Goal: Task Accomplishment & Management: Use online tool/utility

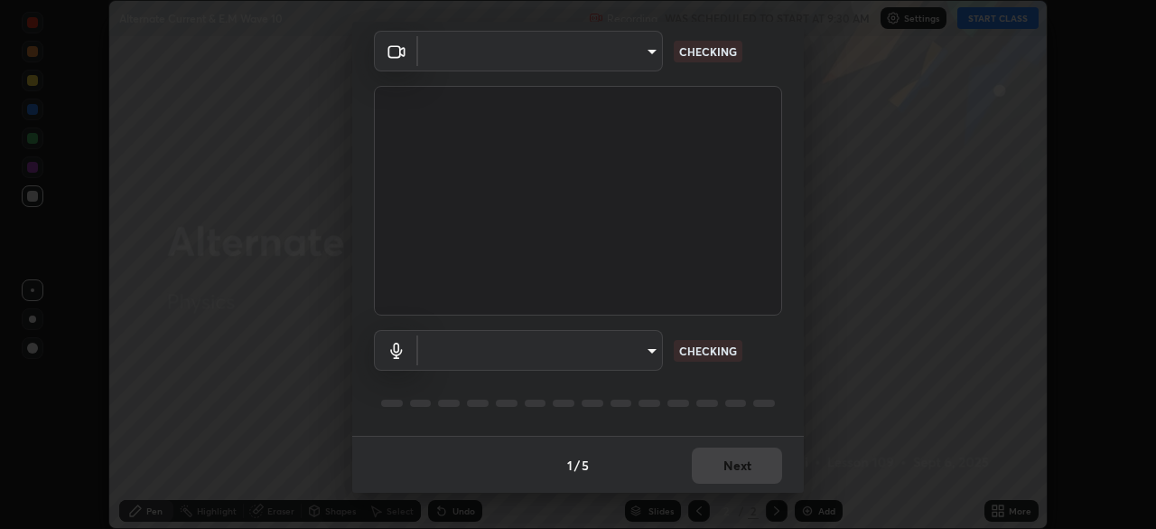
scroll to position [64, 0]
type input "cf4cade584ede8fb560bca5df173c6e0c2fab346f0fe5c0e134d57ffae5dbcad"
click at [642, 345] on body "Erase all Alternate Current & E.M Wave 10 Recording WAS SCHEDULED TO START AT 9…" at bounding box center [578, 264] width 1156 height 529
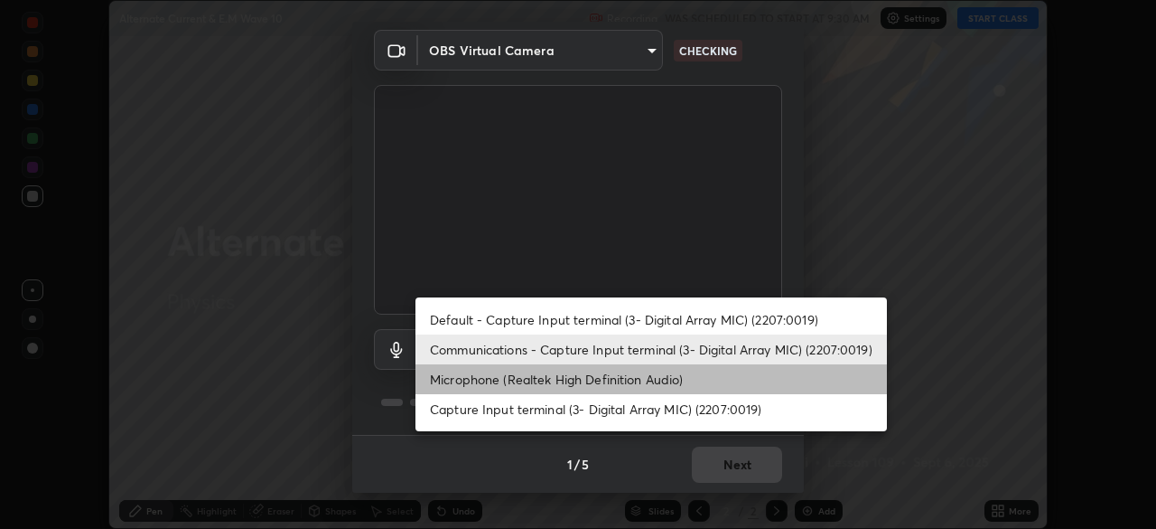
click at [651, 377] on li "Microphone (Realtek High Definition Audio)" at bounding box center [652, 379] width 472 height 30
type input "2c7ce03bf44361b7ba6d686ec062d0a68e8820996cf89e2862210030541b57e2"
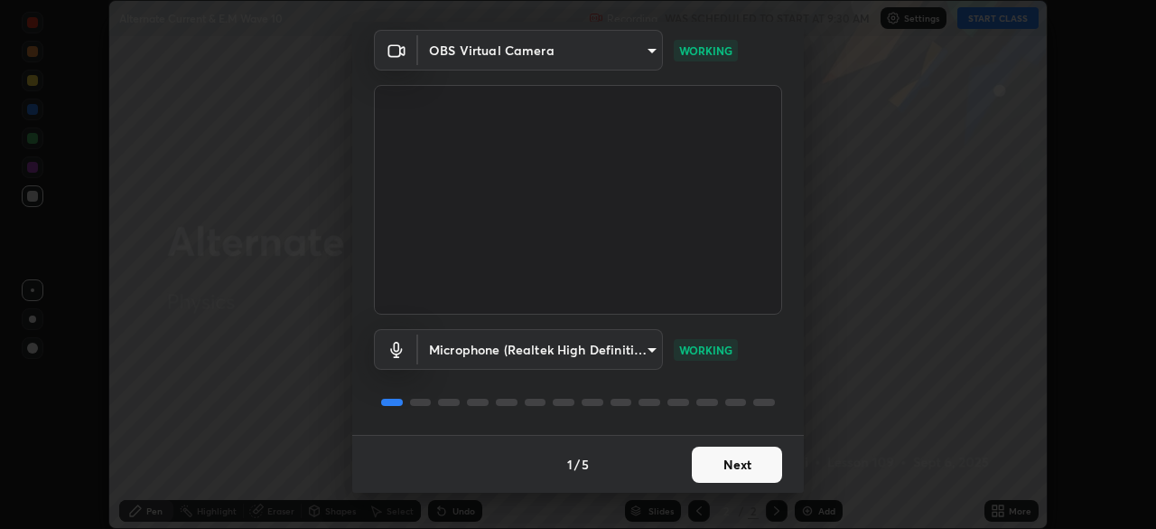
click at [736, 470] on button "Next" at bounding box center [737, 464] width 90 height 36
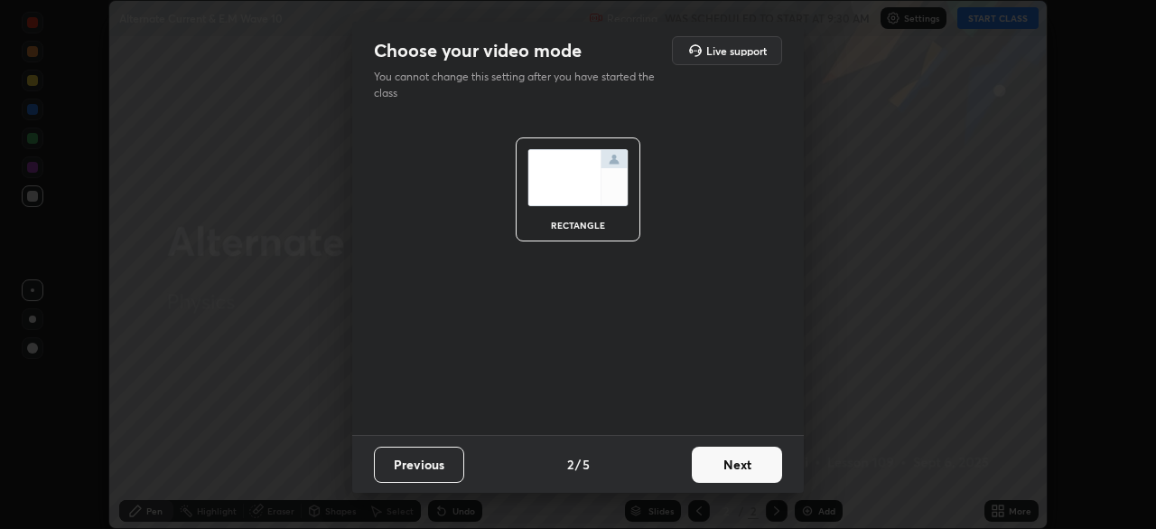
scroll to position [0, 0]
click at [735, 470] on button "Next" at bounding box center [737, 464] width 90 height 36
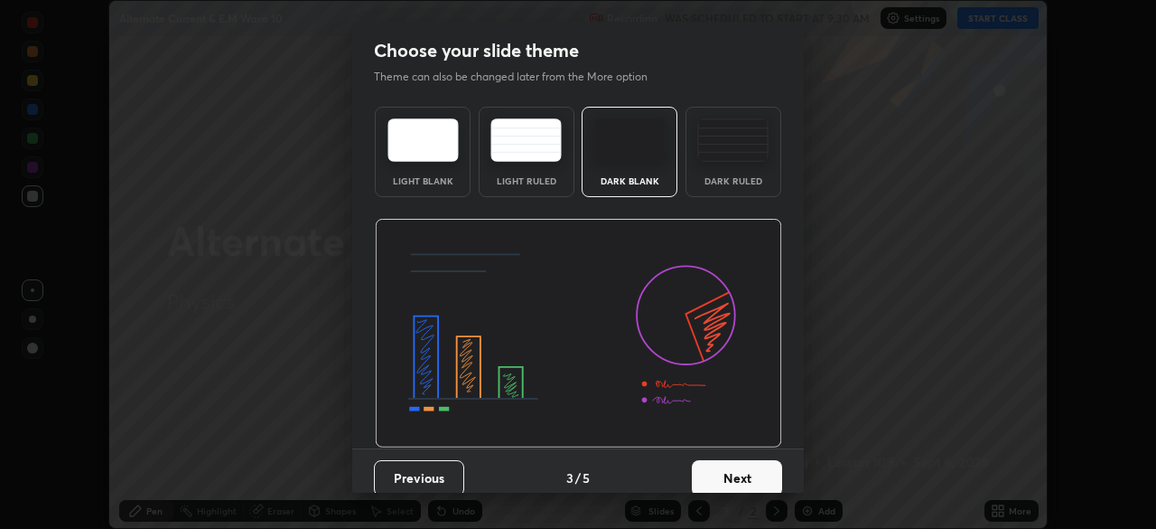
click at [735, 470] on button "Next" at bounding box center [737, 478] width 90 height 36
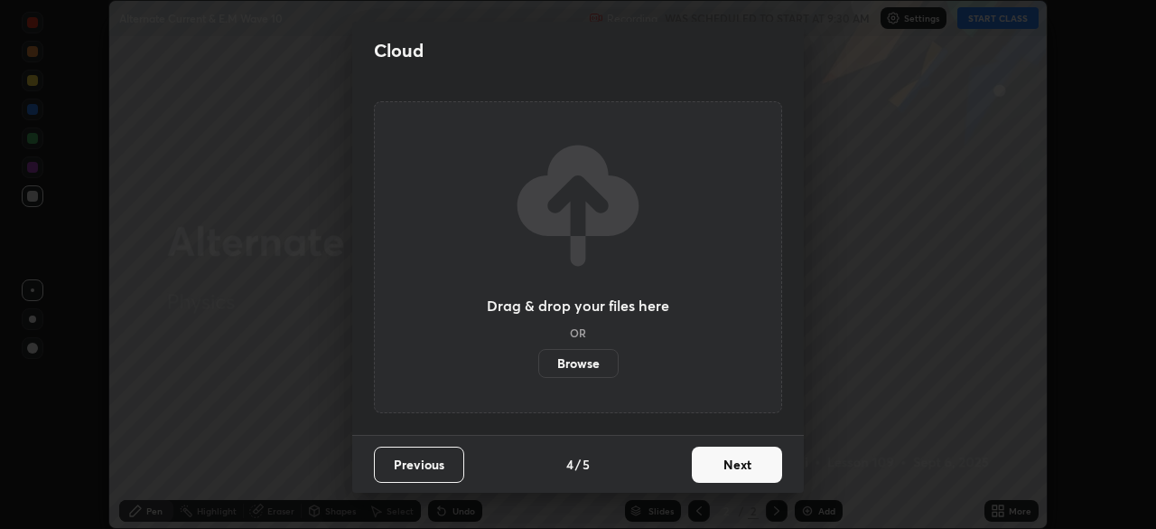
click at [740, 472] on button "Next" at bounding box center [737, 464] width 90 height 36
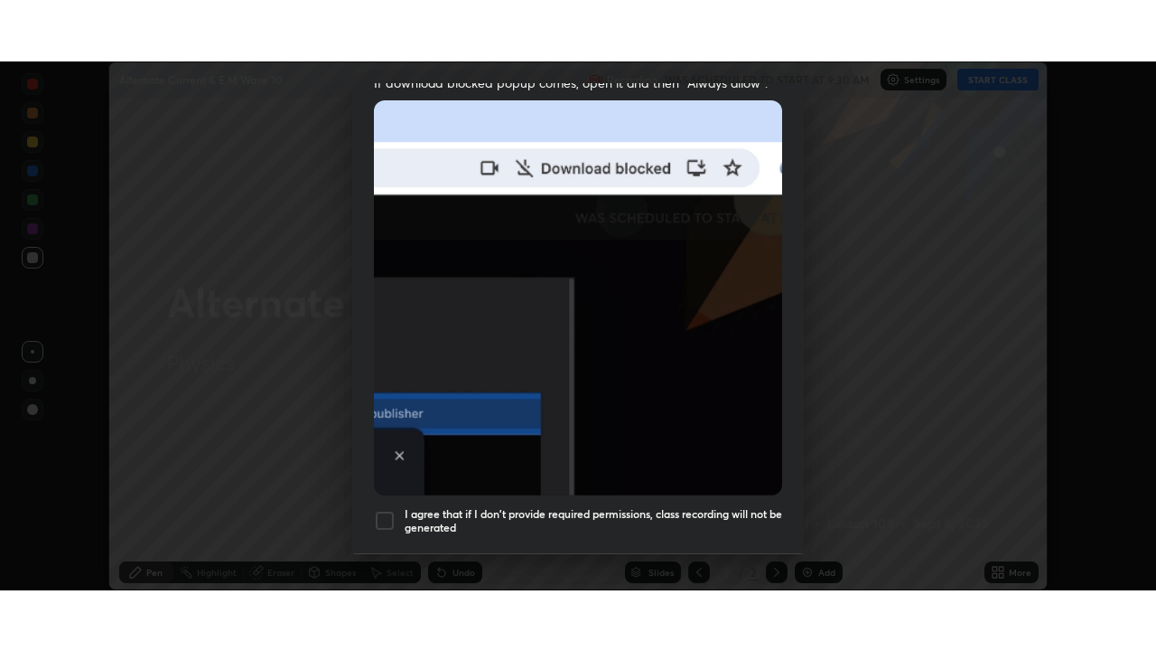
scroll to position [433, 0]
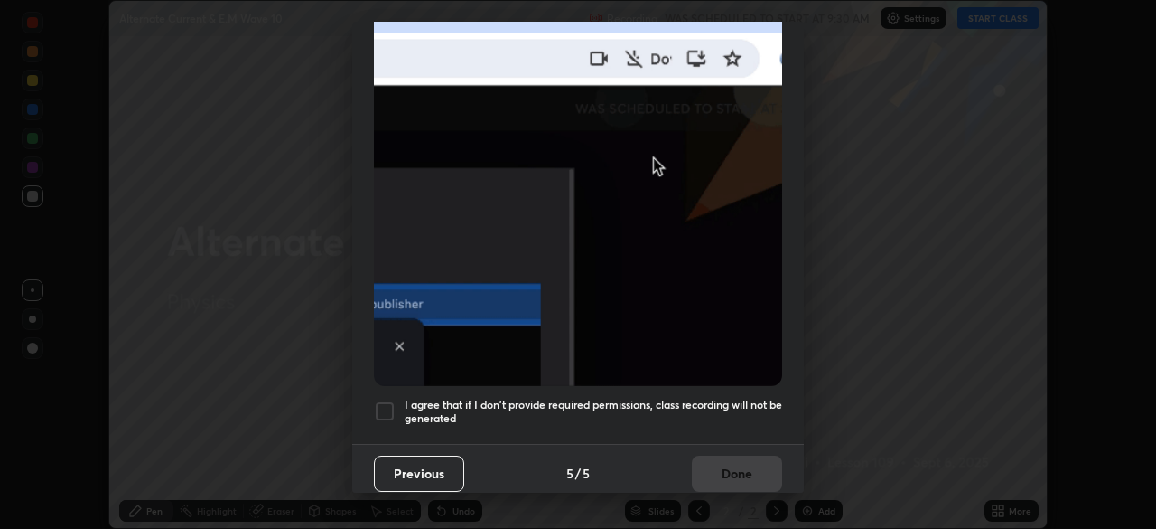
click at [386, 403] on div at bounding box center [385, 411] width 22 height 22
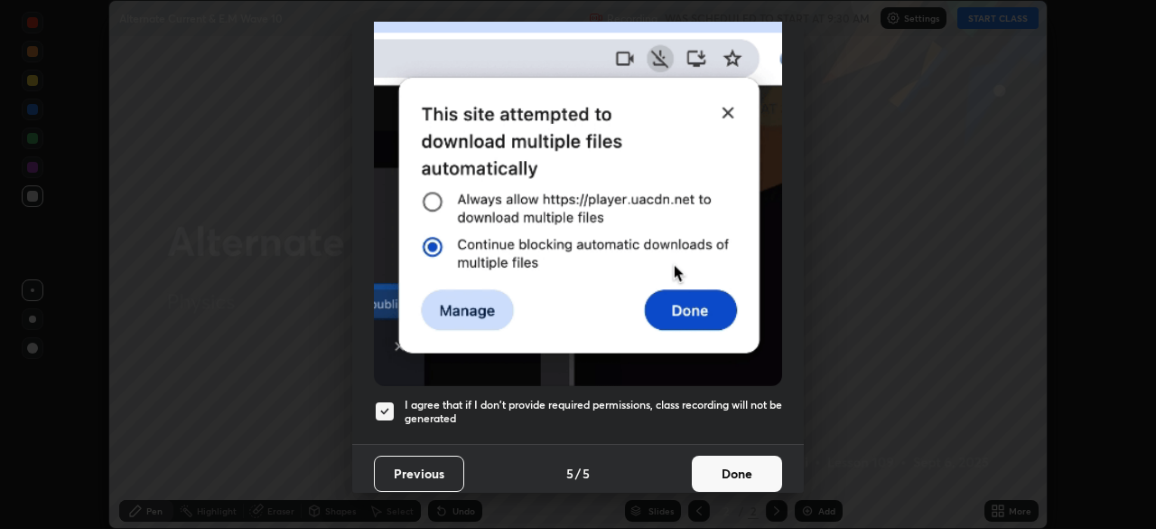
click at [720, 465] on button "Done" at bounding box center [737, 473] width 90 height 36
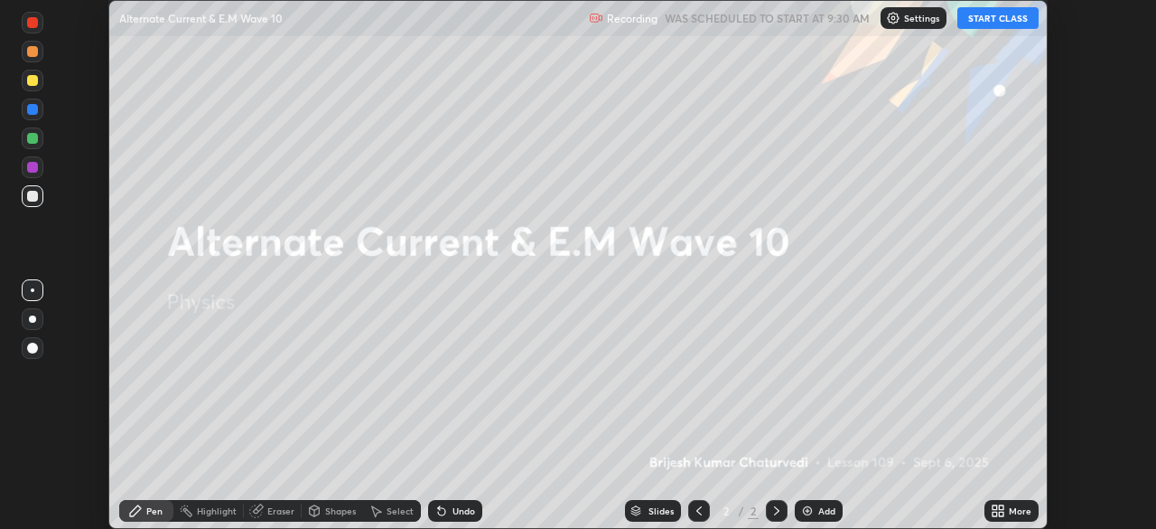
click at [1001, 23] on button "START CLASS" at bounding box center [998, 18] width 81 height 22
click at [999, 511] on icon at bounding box center [1001, 513] width 5 height 5
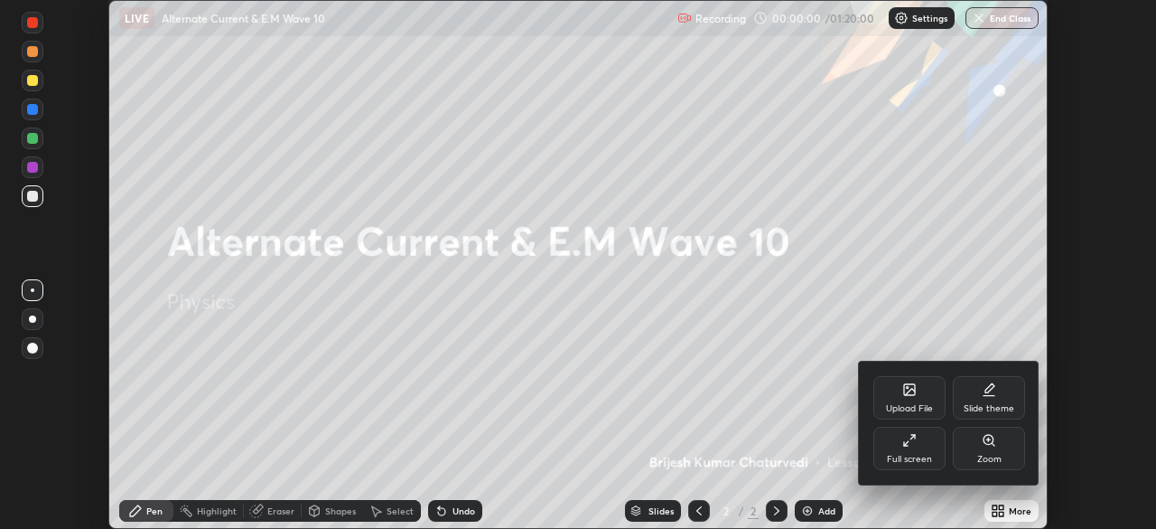
click at [913, 445] on icon at bounding box center [910, 440] width 14 height 14
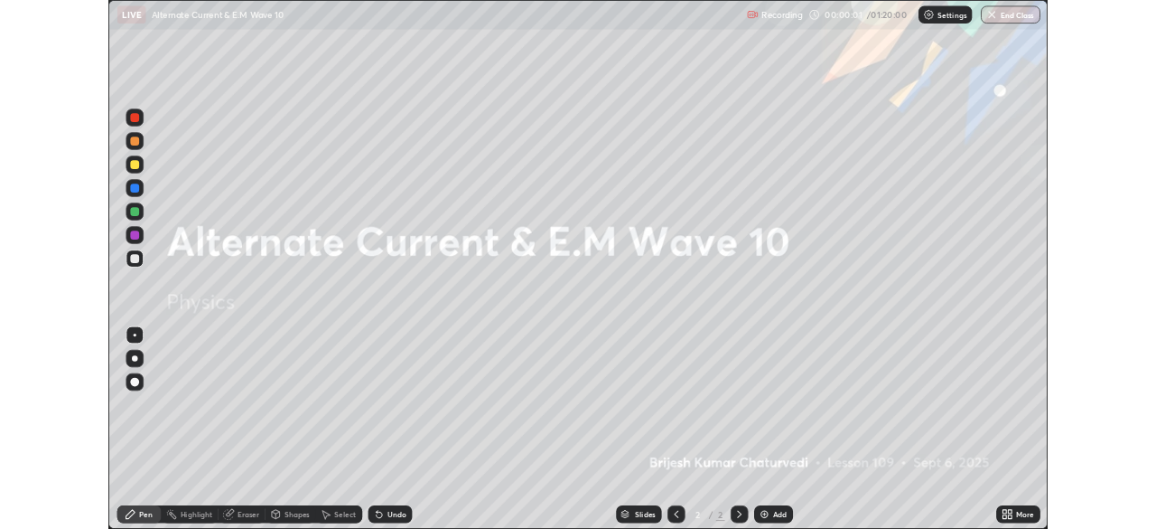
scroll to position [651, 1156]
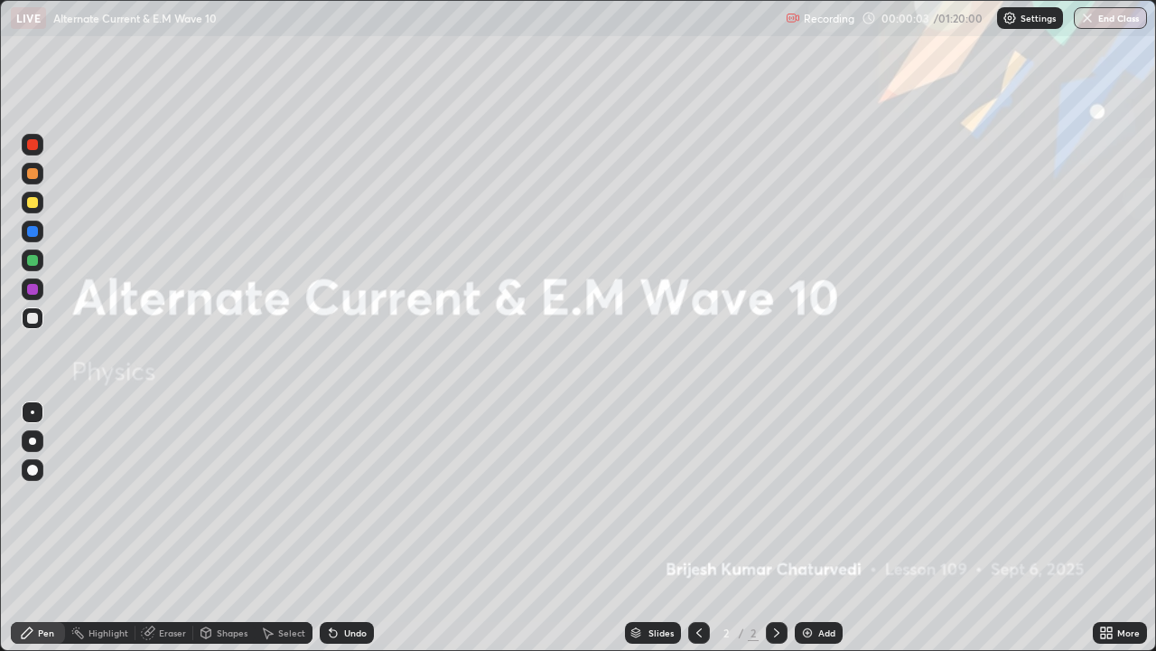
click at [815, 528] on div "Add" at bounding box center [819, 633] width 48 height 22
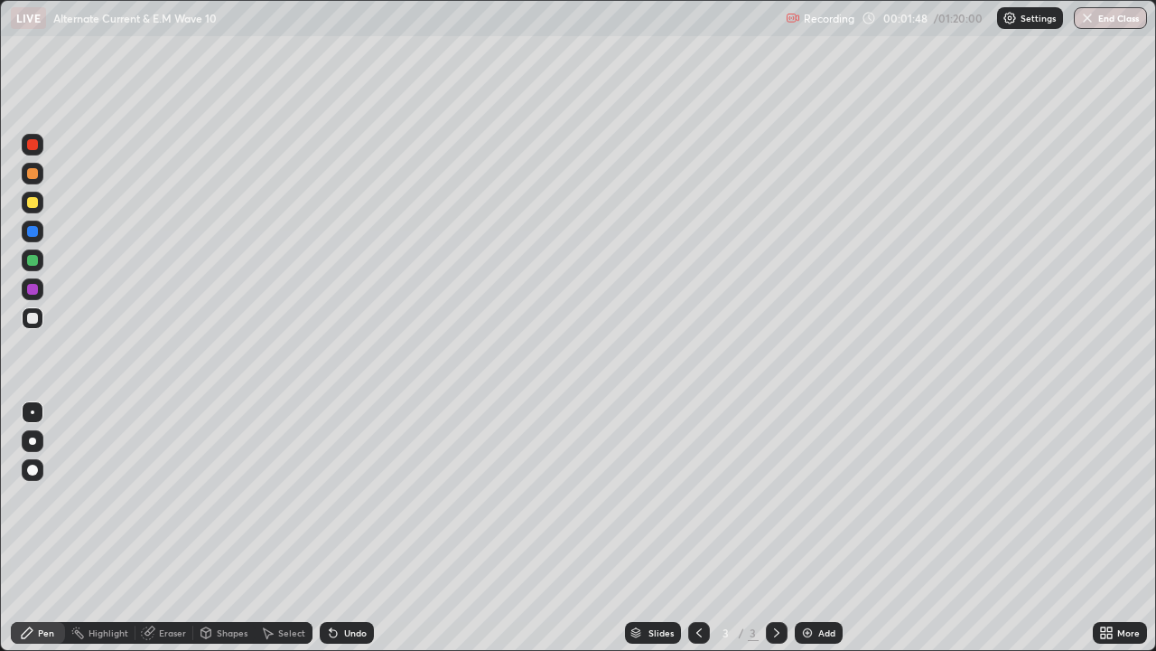
click at [32, 206] on div at bounding box center [32, 202] width 11 height 11
click at [33, 260] on div at bounding box center [32, 260] width 11 height 11
click at [34, 211] on div at bounding box center [33, 203] width 22 height 22
click at [33, 289] on div at bounding box center [32, 289] width 11 height 11
click at [339, 528] on div "Undo" at bounding box center [347, 633] width 54 height 22
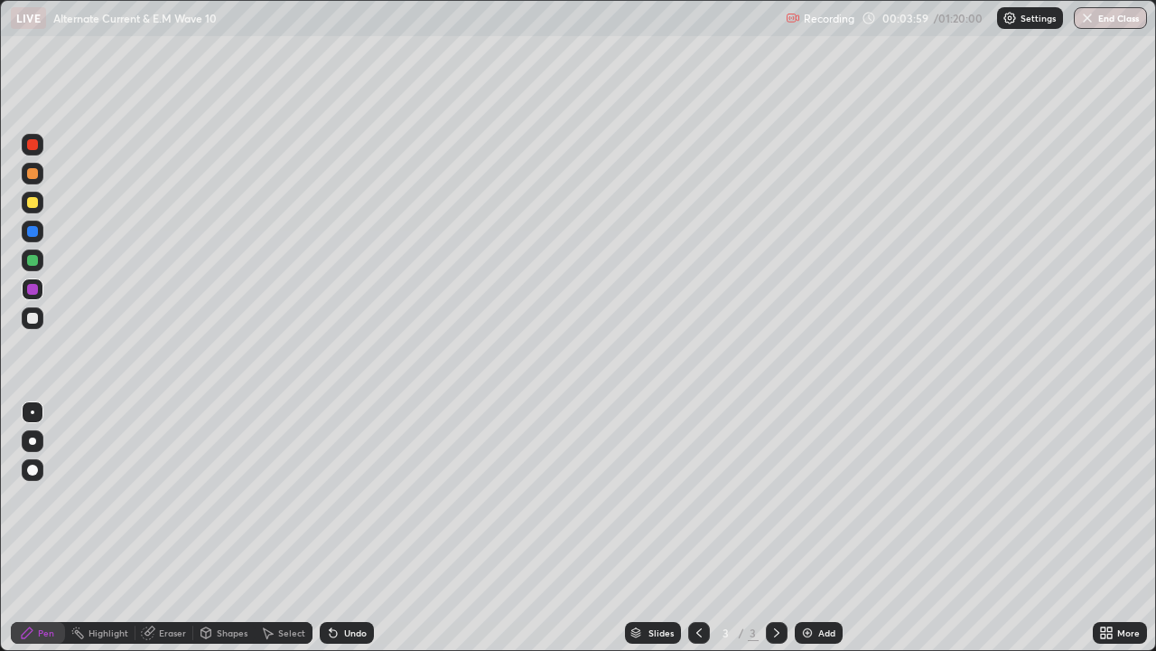
click at [354, 528] on div "Undo" at bounding box center [355, 632] width 23 height 9
click at [350, 528] on div "Undo" at bounding box center [347, 633] width 54 height 22
click at [351, 528] on div "Undo" at bounding box center [355, 632] width 23 height 9
click at [31, 320] on div at bounding box center [32, 318] width 11 height 11
click at [353, 528] on div "Undo" at bounding box center [355, 632] width 23 height 9
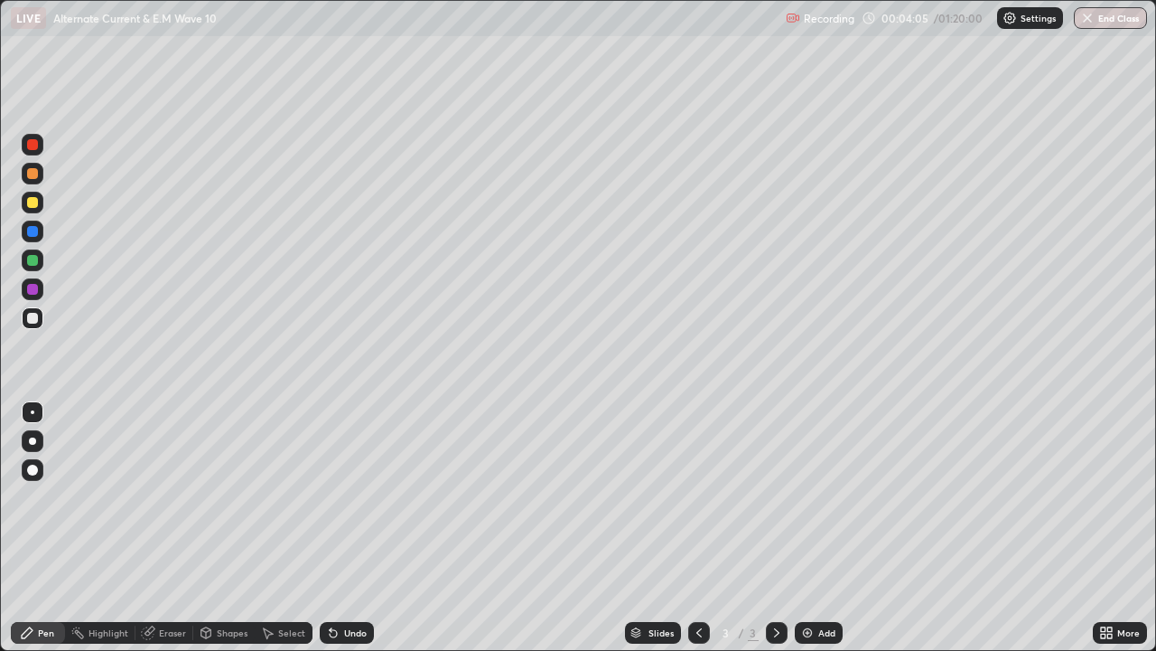
click at [359, 528] on div "Undo" at bounding box center [355, 632] width 23 height 9
click at [360, 528] on div "Undo" at bounding box center [355, 632] width 23 height 9
click at [356, 528] on div "Undo" at bounding box center [355, 632] width 23 height 9
click at [353, 528] on div "Undo" at bounding box center [355, 632] width 23 height 9
click at [360, 528] on div "Undo" at bounding box center [355, 632] width 23 height 9
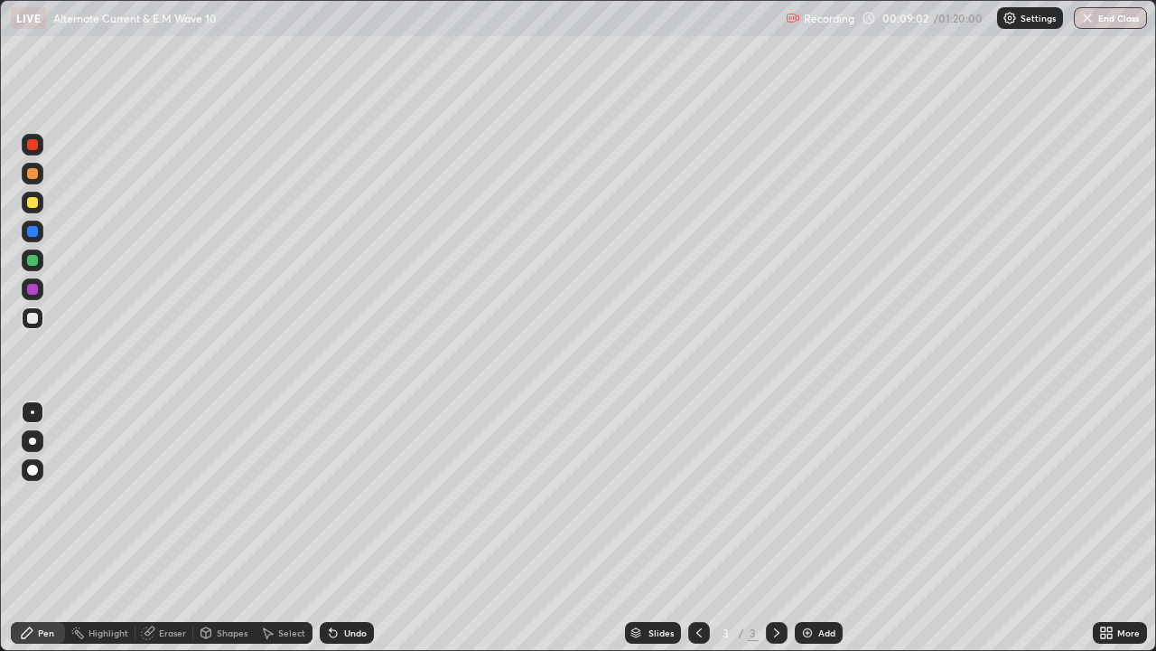
click at [354, 528] on div "Undo" at bounding box center [355, 632] width 23 height 9
click at [815, 528] on div "Add" at bounding box center [819, 633] width 48 height 22
click at [345, 528] on div "Undo" at bounding box center [355, 632] width 23 height 9
click at [344, 528] on div "Undo" at bounding box center [355, 632] width 23 height 9
click at [345, 528] on div "Undo" at bounding box center [355, 632] width 23 height 9
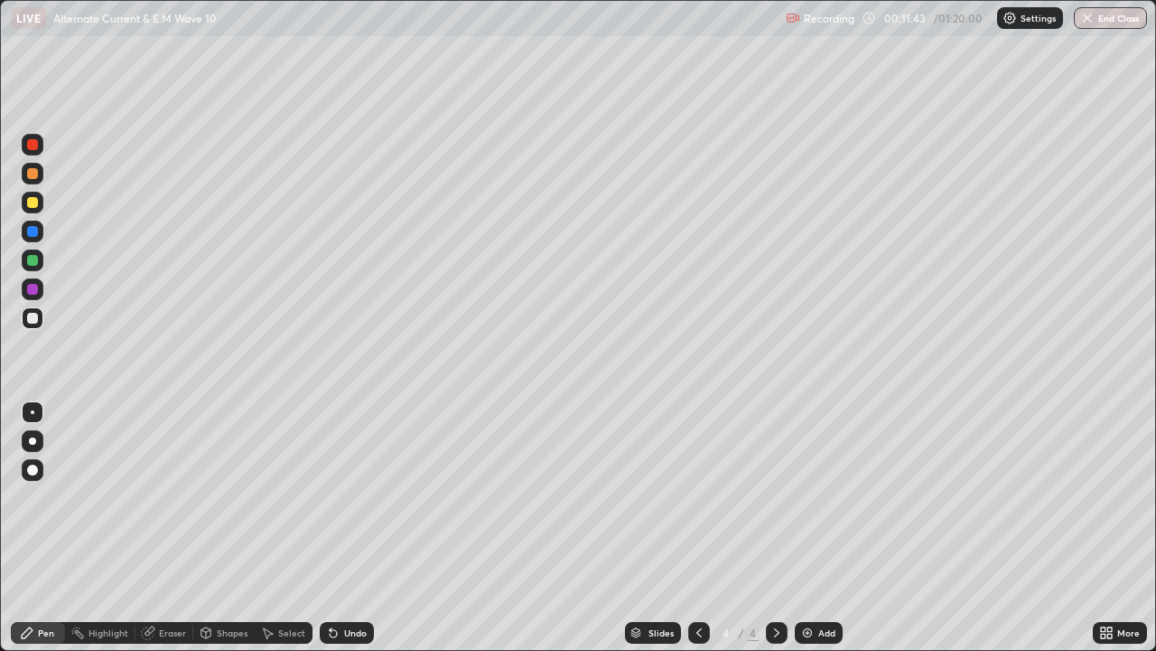
click at [345, 528] on div "Undo" at bounding box center [355, 632] width 23 height 9
click at [344, 528] on div "Undo" at bounding box center [355, 632] width 23 height 9
click at [340, 528] on div "Undo" at bounding box center [347, 633] width 54 height 22
click at [344, 528] on div "Undo" at bounding box center [355, 632] width 23 height 9
click at [29, 204] on div at bounding box center [32, 202] width 11 height 11
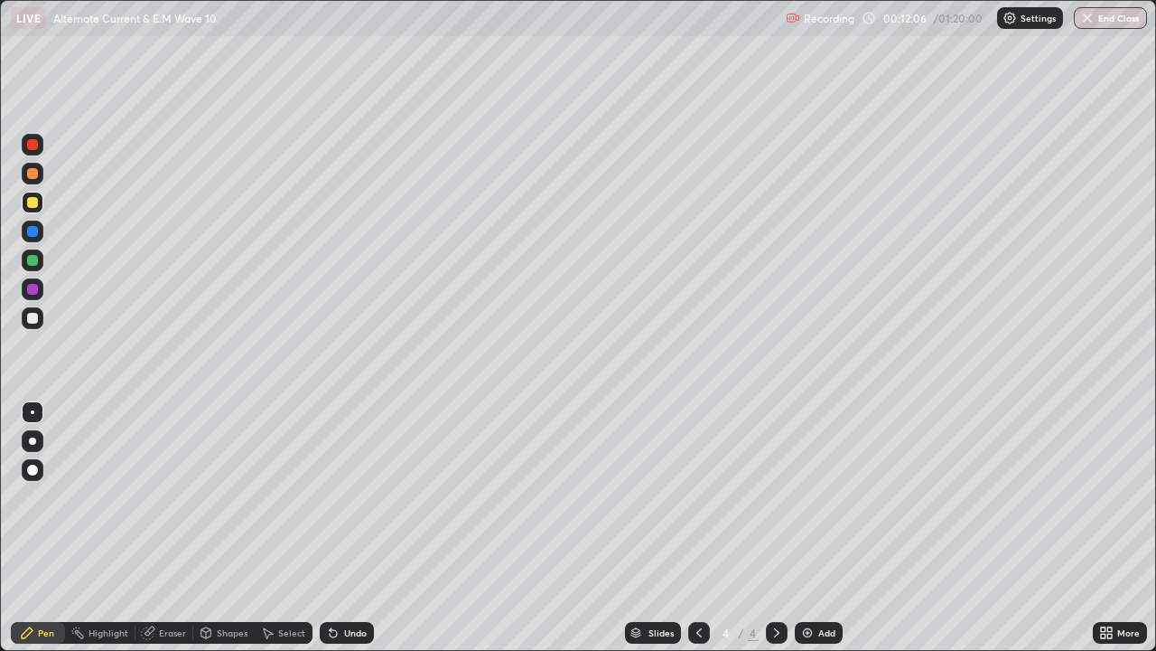
click at [344, 528] on div "Undo" at bounding box center [355, 632] width 23 height 9
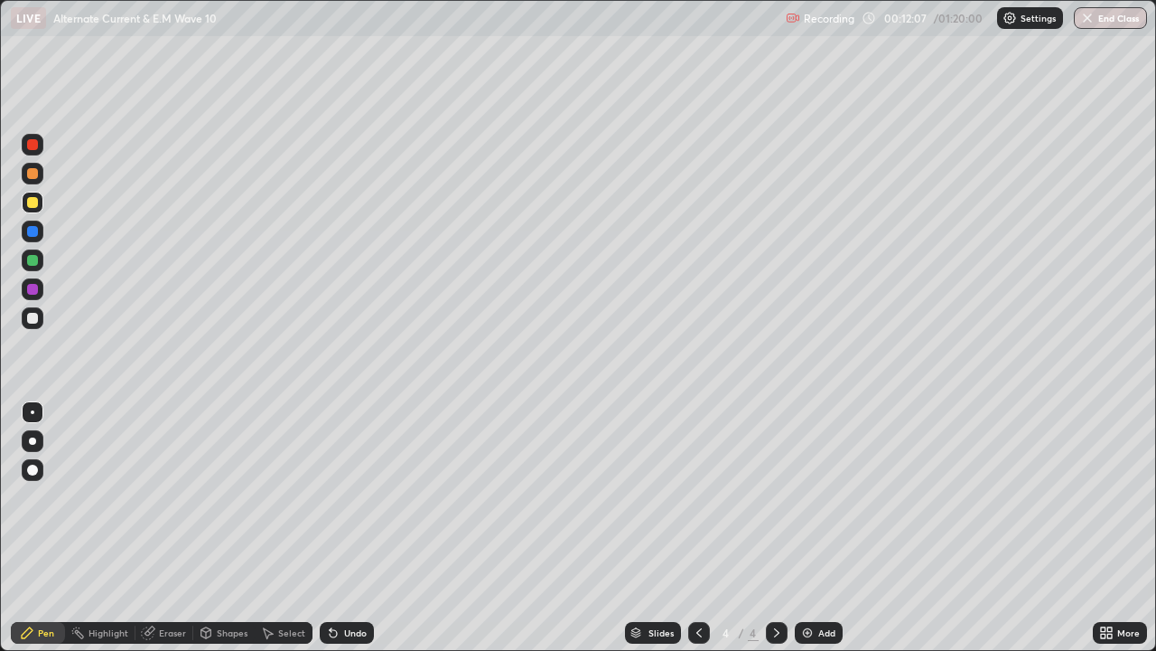
click at [341, 528] on div "Undo" at bounding box center [347, 633] width 54 height 22
click at [36, 318] on div at bounding box center [32, 318] width 11 height 11
click at [29, 265] on div at bounding box center [32, 260] width 11 height 11
click at [31, 321] on div at bounding box center [32, 318] width 11 height 11
click at [30, 205] on div at bounding box center [32, 202] width 11 height 11
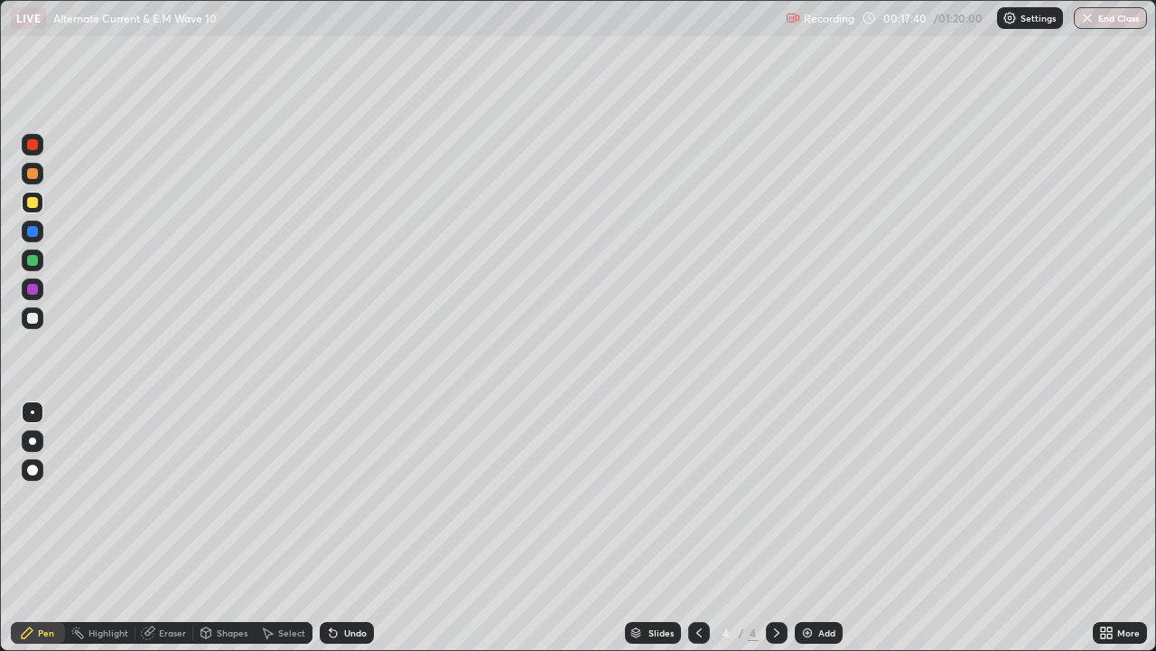
click at [776, 528] on icon at bounding box center [777, 632] width 14 height 14
click at [816, 528] on div "Add" at bounding box center [819, 633] width 48 height 22
click at [692, 528] on icon at bounding box center [699, 632] width 14 height 14
click at [698, 528] on icon at bounding box center [699, 632] width 14 height 14
click at [771, 528] on div at bounding box center [777, 633] width 22 height 22
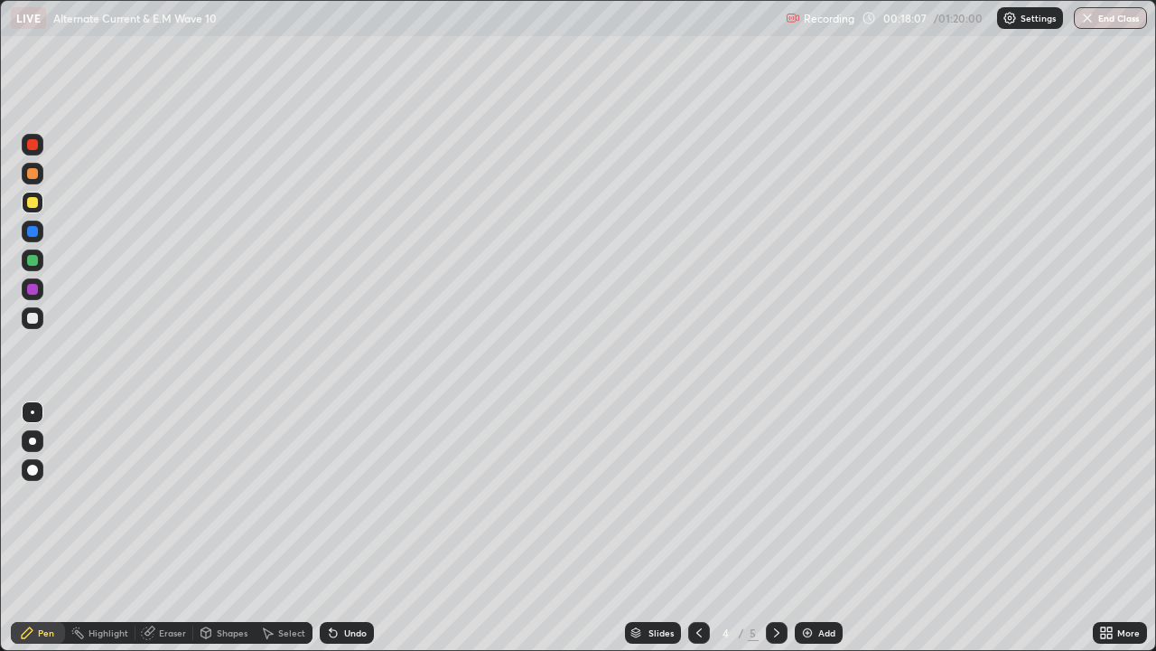
click at [770, 528] on icon at bounding box center [777, 632] width 14 height 14
click at [30, 313] on div at bounding box center [32, 318] width 11 height 11
click at [34, 264] on div at bounding box center [32, 260] width 11 height 11
click at [344, 528] on div "Undo" at bounding box center [355, 632] width 23 height 9
click at [344, 528] on div "Undo" at bounding box center [347, 633] width 54 height 22
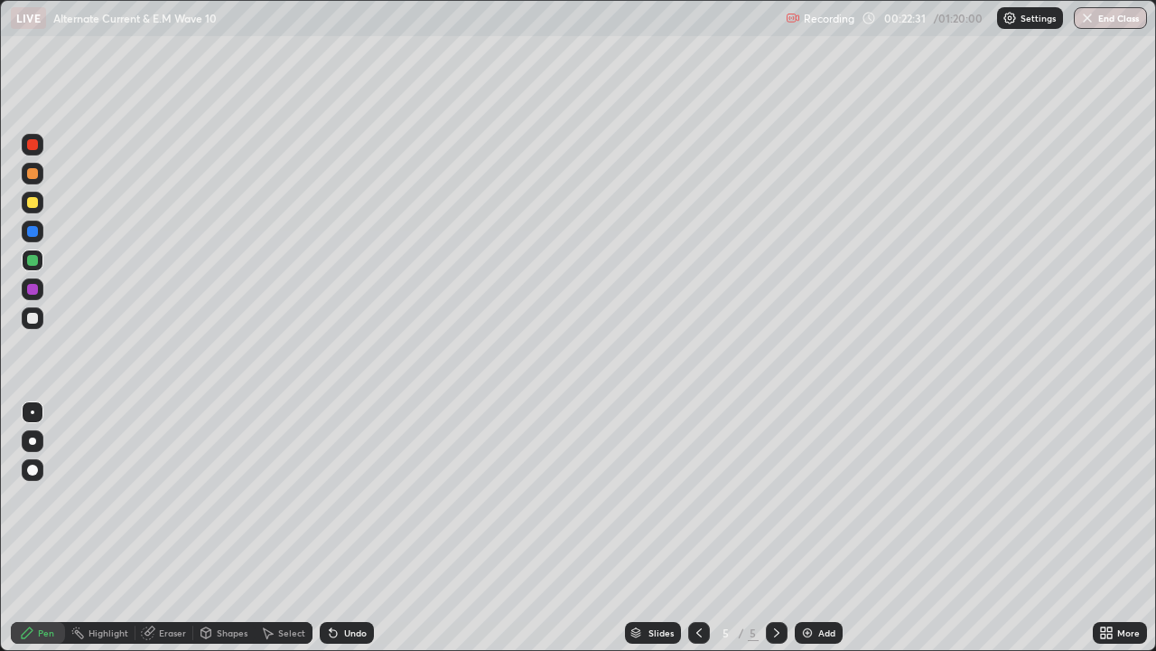
click at [346, 528] on div "Undo" at bounding box center [355, 632] width 23 height 9
click at [169, 528] on div "Eraser" at bounding box center [172, 632] width 27 height 9
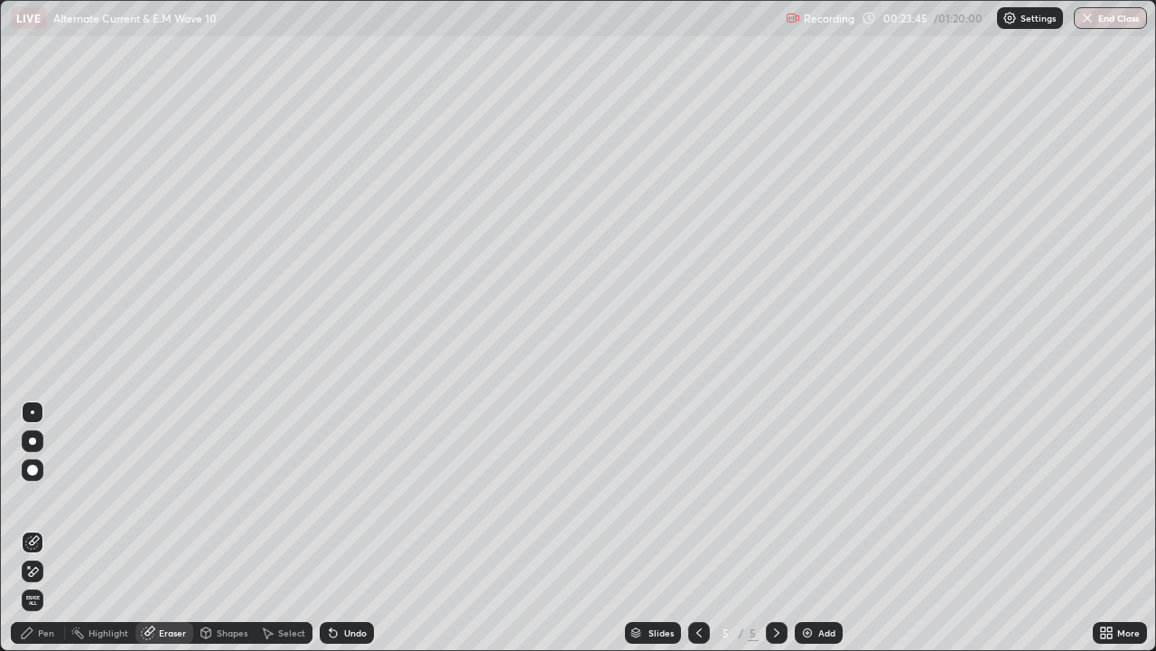
click at [54, 528] on div "Pen" at bounding box center [38, 633] width 54 height 22
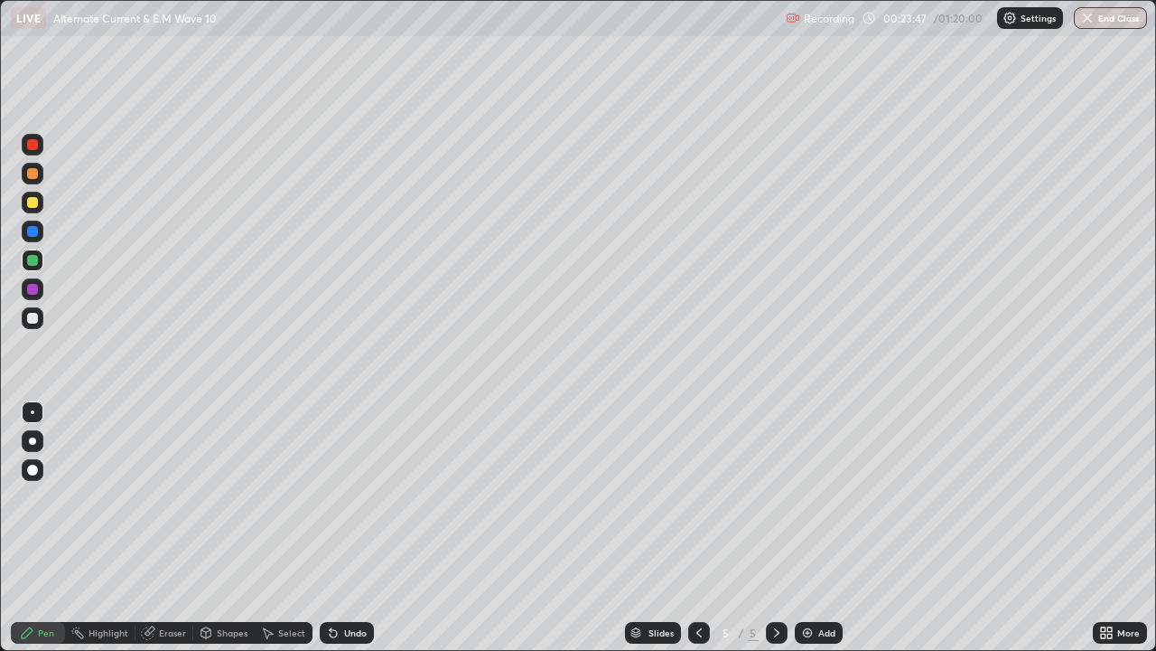
click at [41, 320] on div at bounding box center [33, 318] width 22 height 22
click at [808, 528] on img at bounding box center [808, 632] width 14 height 14
click at [347, 528] on div "Undo" at bounding box center [355, 632] width 23 height 9
click at [346, 528] on div "Undo" at bounding box center [355, 632] width 23 height 9
click at [344, 528] on div "Undo" at bounding box center [355, 632] width 23 height 9
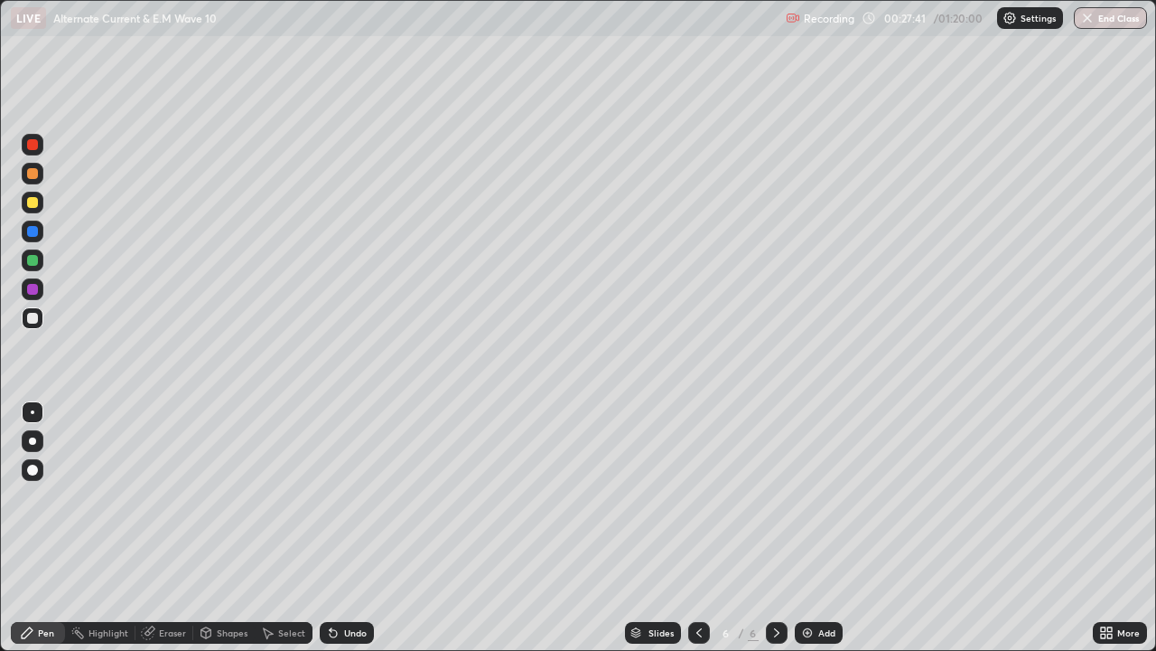
click at [341, 528] on div "Undo" at bounding box center [347, 633] width 54 height 22
click at [33, 201] on div at bounding box center [32, 202] width 11 height 11
click at [33, 210] on div at bounding box center [33, 203] width 22 height 22
click at [36, 293] on div at bounding box center [32, 289] width 11 height 11
click at [32, 204] on div at bounding box center [32, 202] width 11 height 11
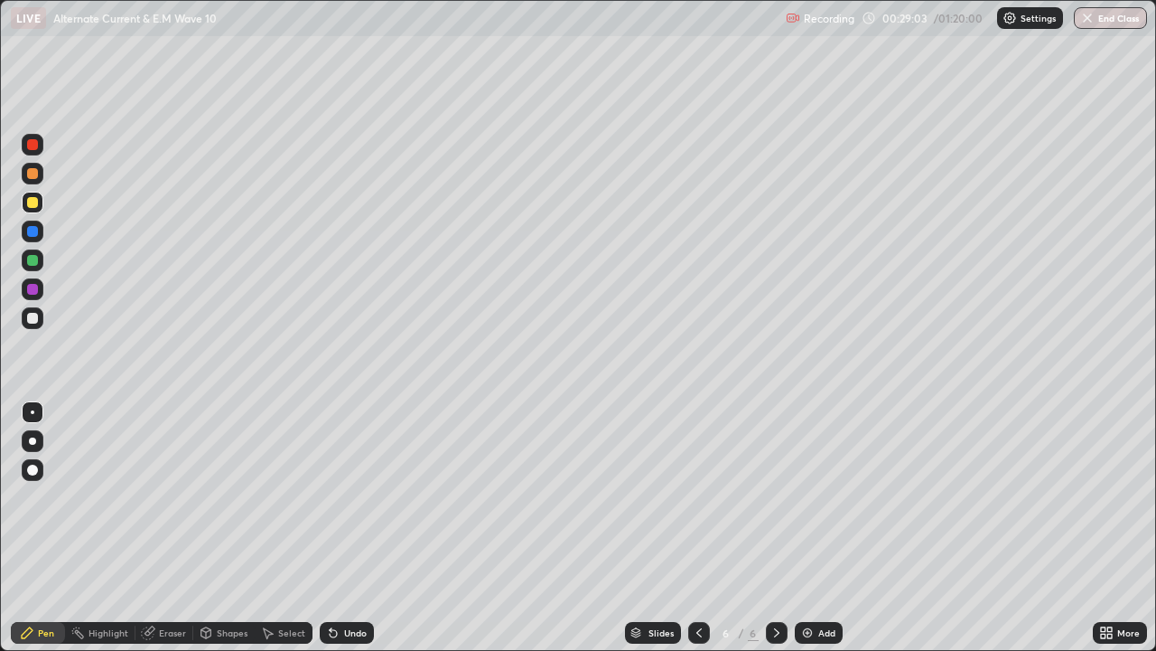
click at [350, 528] on div "Undo" at bounding box center [355, 632] width 23 height 9
click at [344, 528] on div "Undo" at bounding box center [355, 632] width 23 height 9
click at [353, 528] on div "Undo" at bounding box center [355, 632] width 23 height 9
click at [351, 528] on div "Undo" at bounding box center [355, 632] width 23 height 9
click at [357, 528] on div "Undo" at bounding box center [355, 632] width 23 height 9
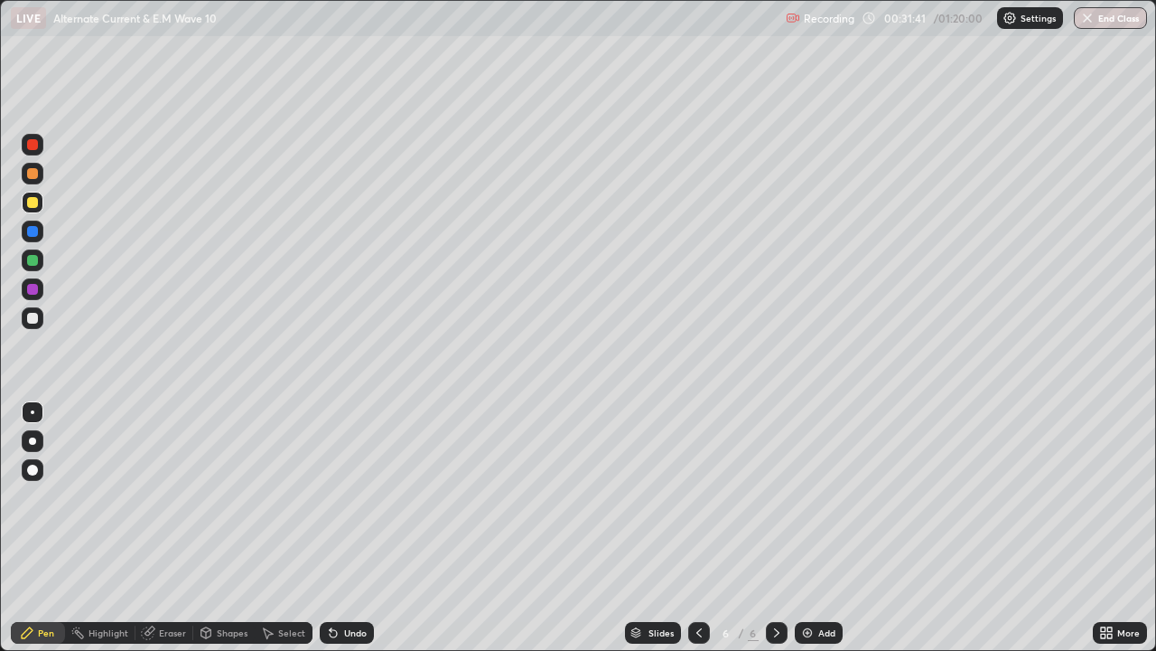
click at [815, 528] on div "Add" at bounding box center [819, 633] width 48 height 22
click at [32, 293] on div at bounding box center [32, 289] width 11 height 11
click at [33, 261] on div at bounding box center [32, 260] width 11 height 11
click at [299, 528] on div "Select" at bounding box center [291, 632] width 27 height 9
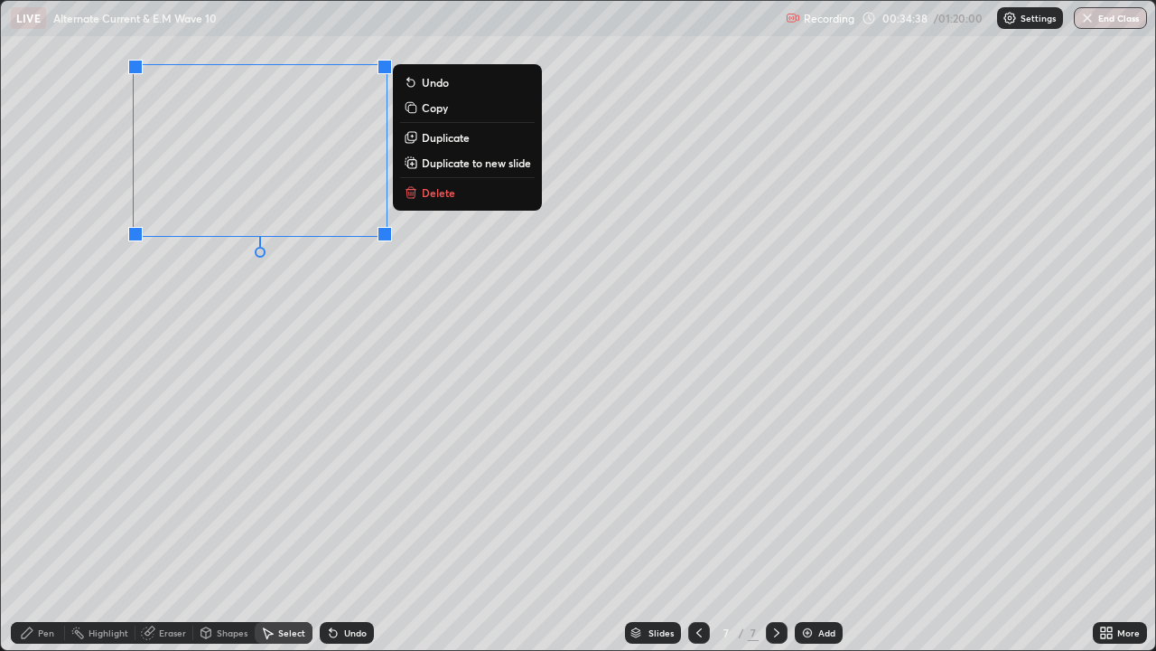
click at [443, 140] on p "Duplicate" at bounding box center [446, 137] width 48 height 14
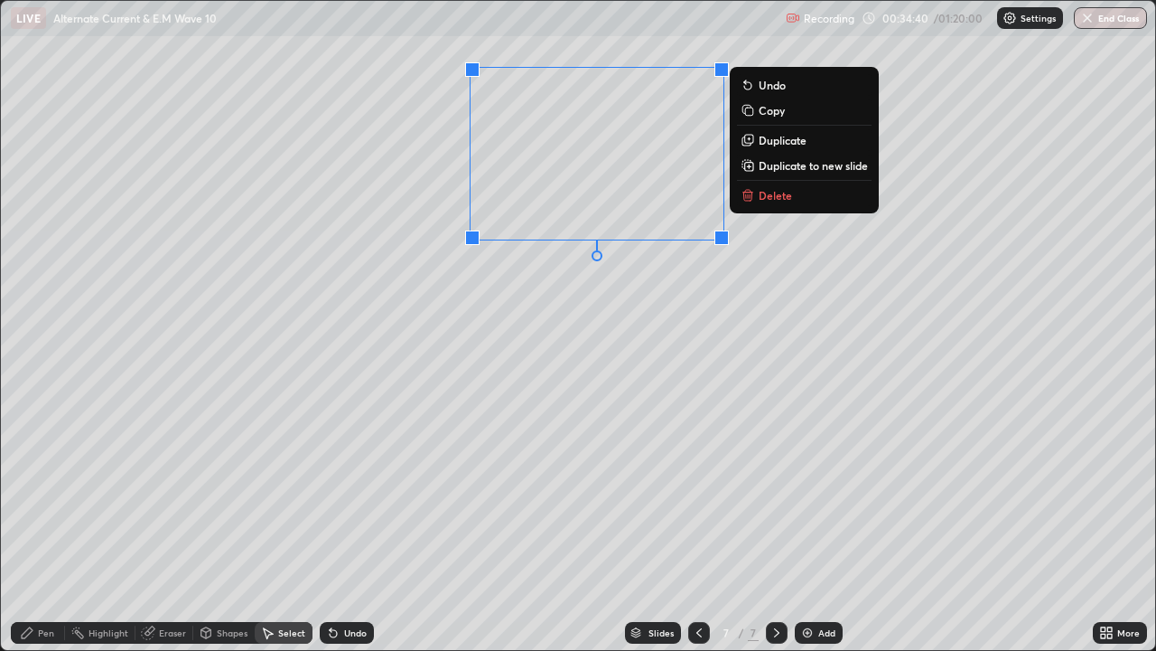
click at [583, 302] on div "0 ° Undo Copy Duplicate Duplicate to new slide Delete" at bounding box center [578, 325] width 1155 height 649
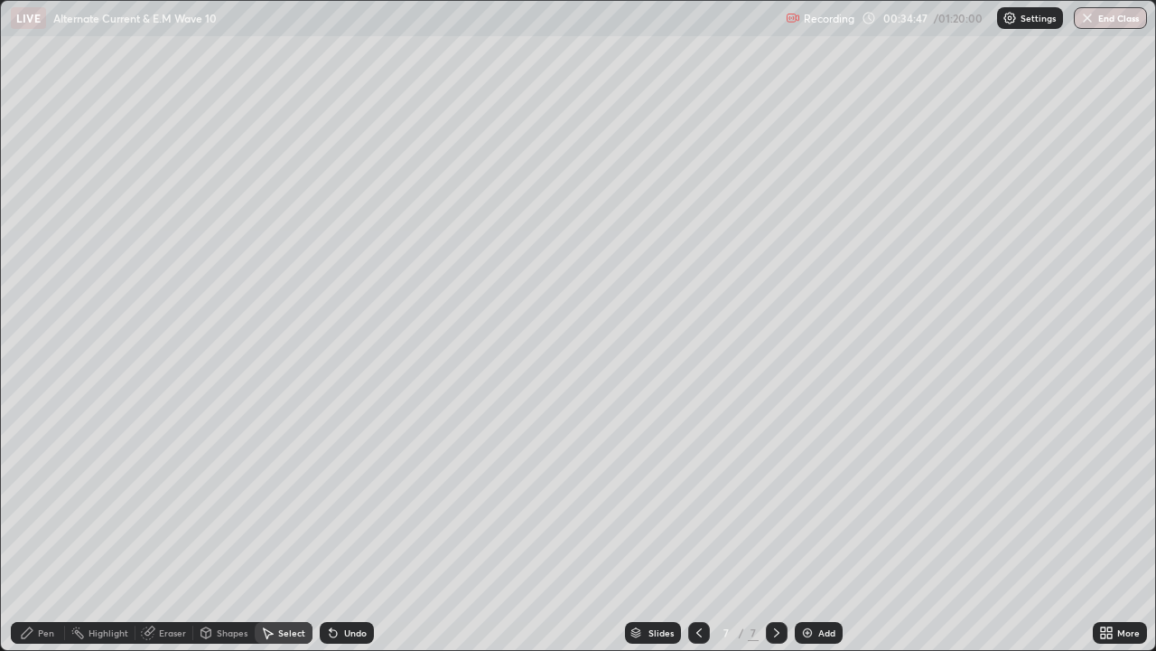
click at [51, 528] on div "Pen" at bounding box center [46, 632] width 16 height 9
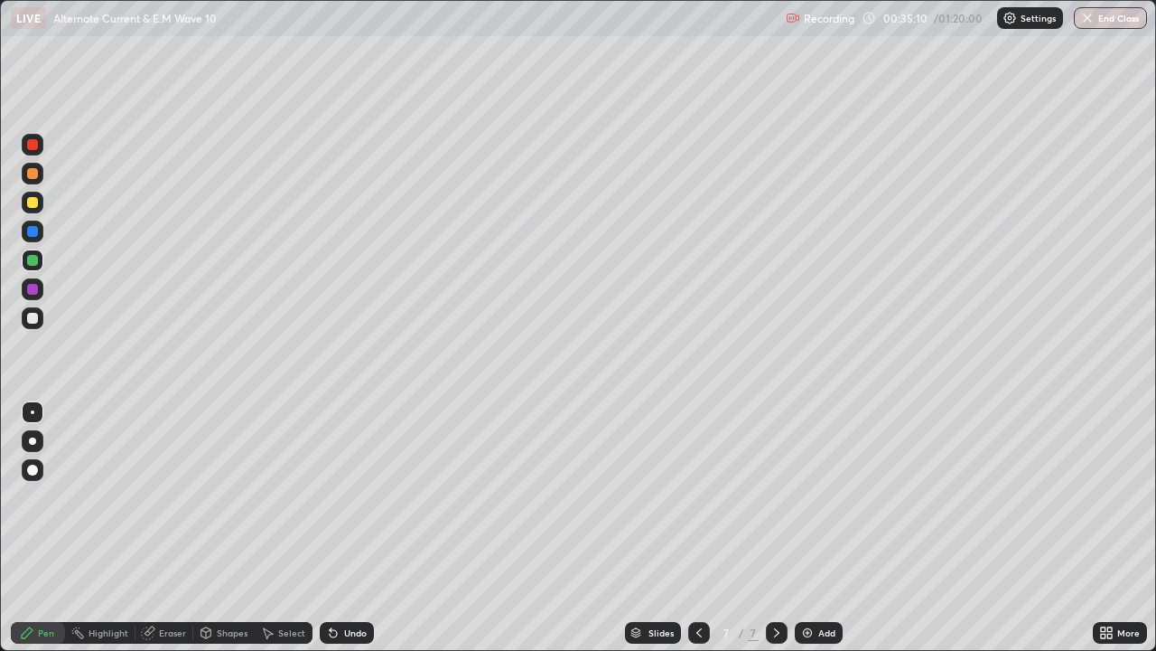
click at [34, 318] on div at bounding box center [32, 318] width 11 height 11
click at [34, 291] on div at bounding box center [32, 289] width 11 height 11
click at [358, 528] on div "Undo" at bounding box center [355, 632] width 23 height 9
click at [42, 262] on div at bounding box center [33, 260] width 22 height 22
click at [33, 204] on div at bounding box center [32, 202] width 11 height 11
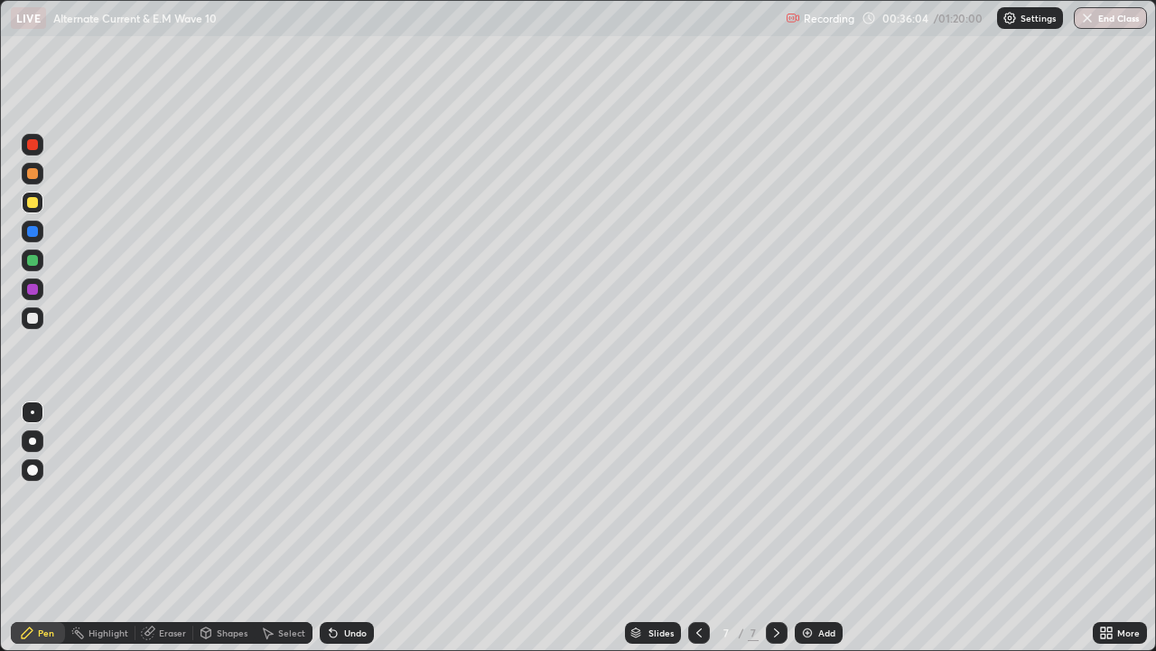
click at [33, 176] on div at bounding box center [32, 173] width 11 height 11
click at [41, 319] on div at bounding box center [33, 318] width 22 height 22
click at [347, 528] on div "Undo" at bounding box center [355, 632] width 23 height 9
click at [351, 528] on div "Undo" at bounding box center [355, 632] width 23 height 9
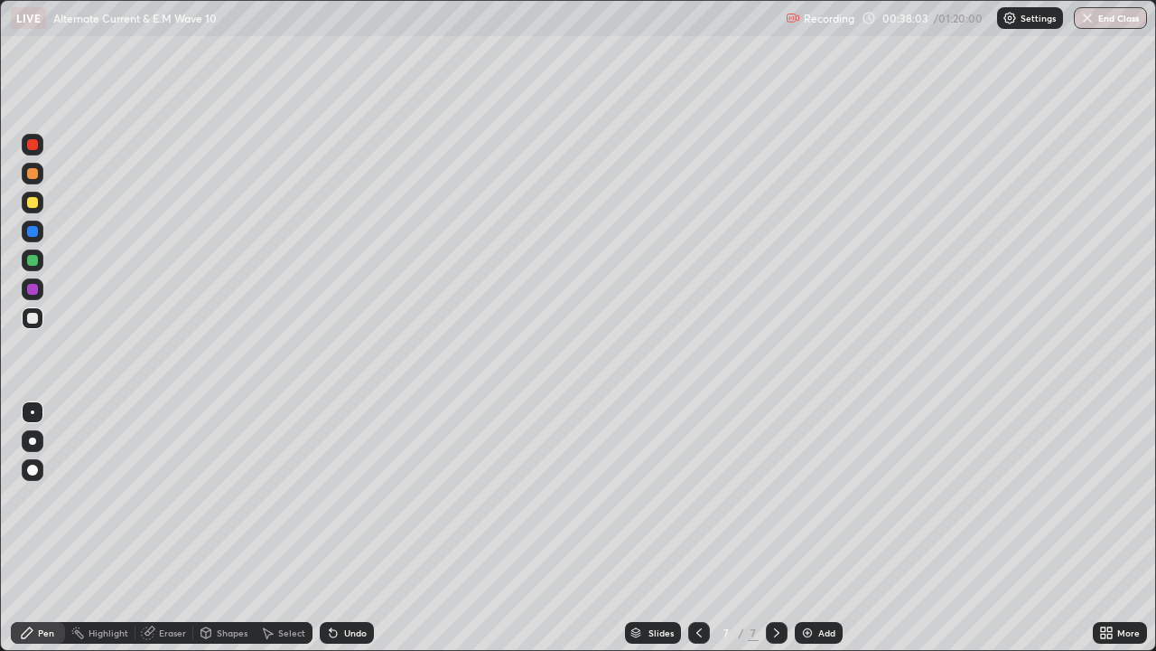
click at [352, 528] on div "Undo" at bounding box center [355, 632] width 23 height 9
click at [32, 288] on div at bounding box center [32, 289] width 11 height 11
click at [341, 528] on div "Undo" at bounding box center [347, 633] width 54 height 22
click at [344, 528] on div "Undo" at bounding box center [355, 632] width 23 height 9
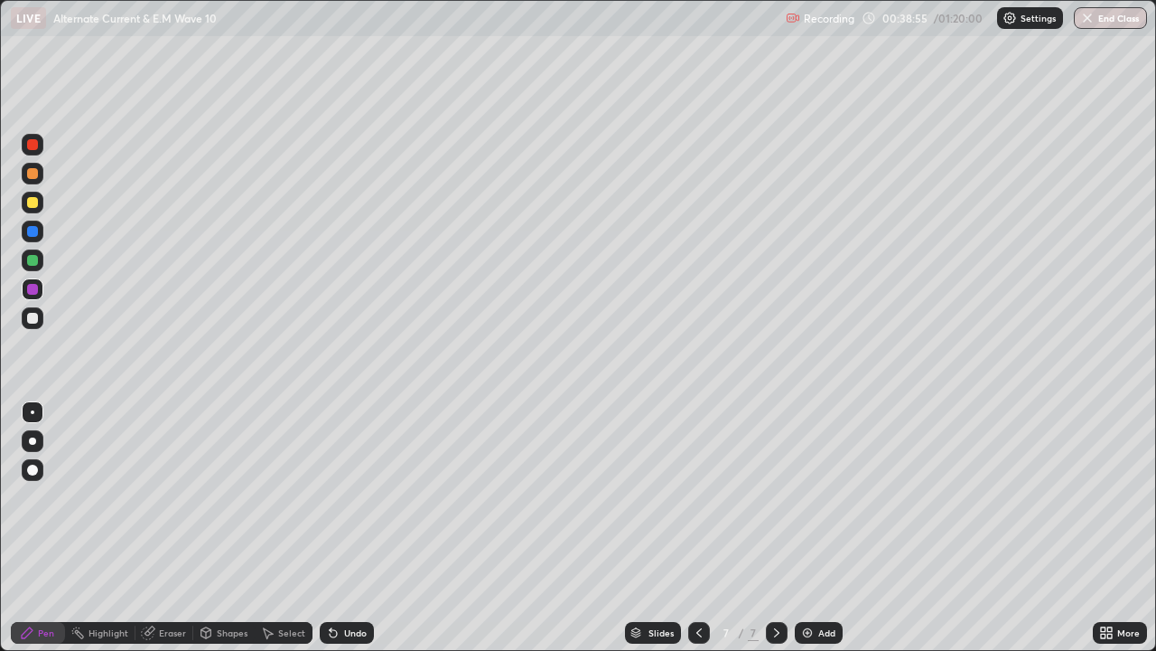
click at [342, 528] on div "Undo" at bounding box center [347, 633] width 54 height 22
click at [343, 528] on div "Undo" at bounding box center [347, 633] width 54 height 22
click at [350, 528] on div "Undo" at bounding box center [347, 633] width 54 height 22
click at [360, 528] on div "Undo" at bounding box center [355, 632] width 23 height 9
click at [33, 316] on div at bounding box center [32, 318] width 11 height 11
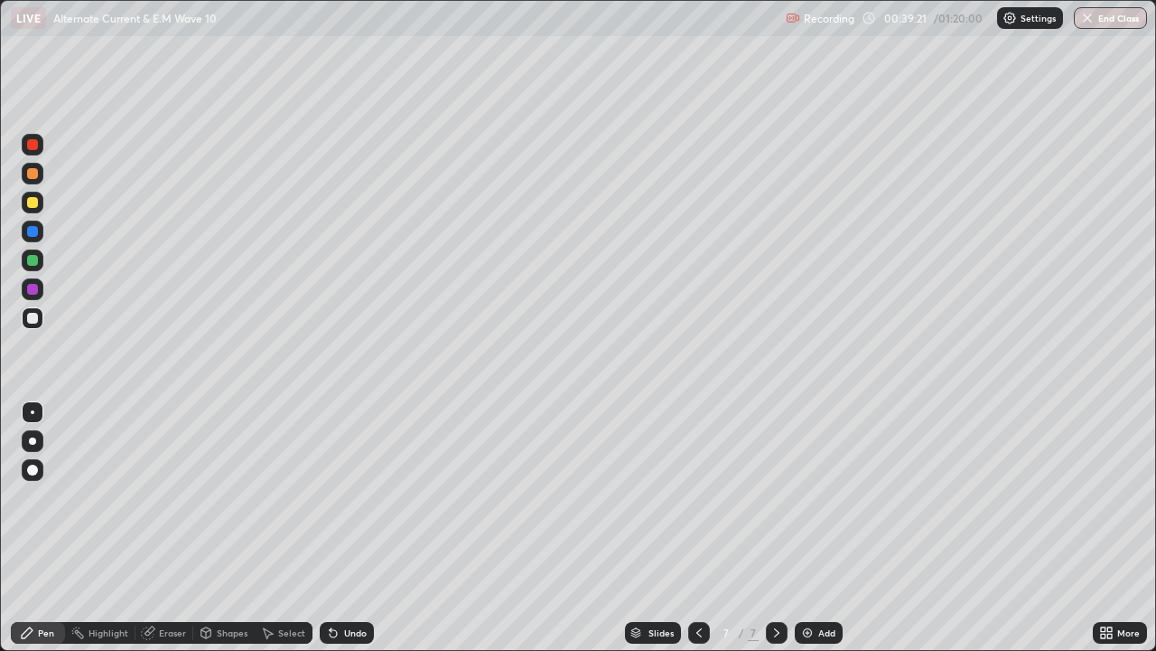
click at [31, 202] on div at bounding box center [32, 202] width 11 height 11
click at [1103, 528] on icon at bounding box center [1103, 635] width 5 height 5
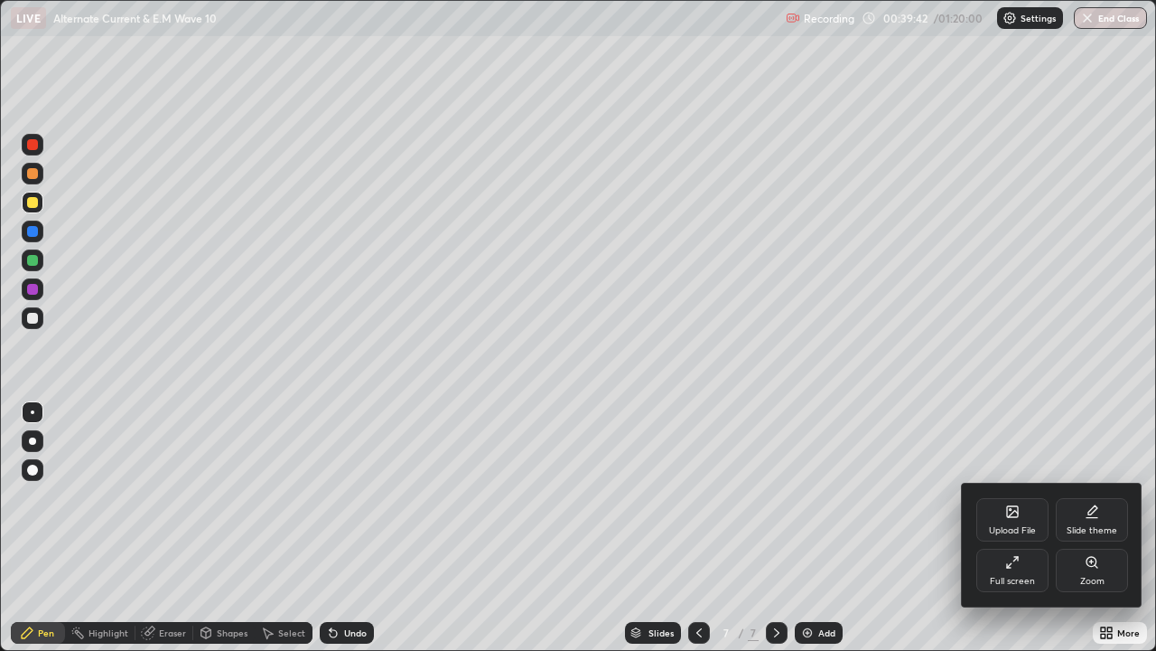
click at [1013, 528] on div "Full screen" at bounding box center [1013, 569] width 72 height 43
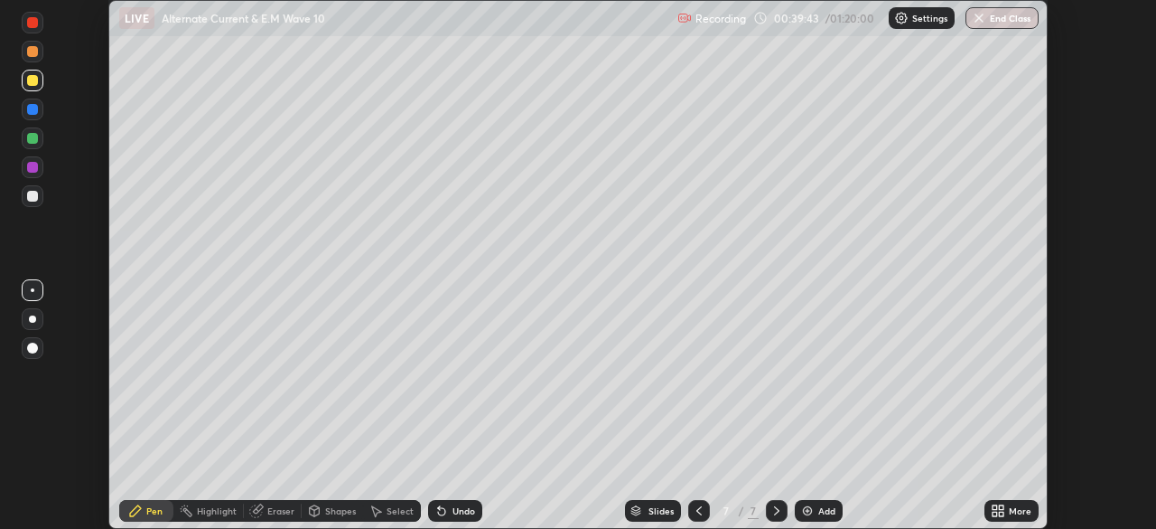
scroll to position [89822, 89194]
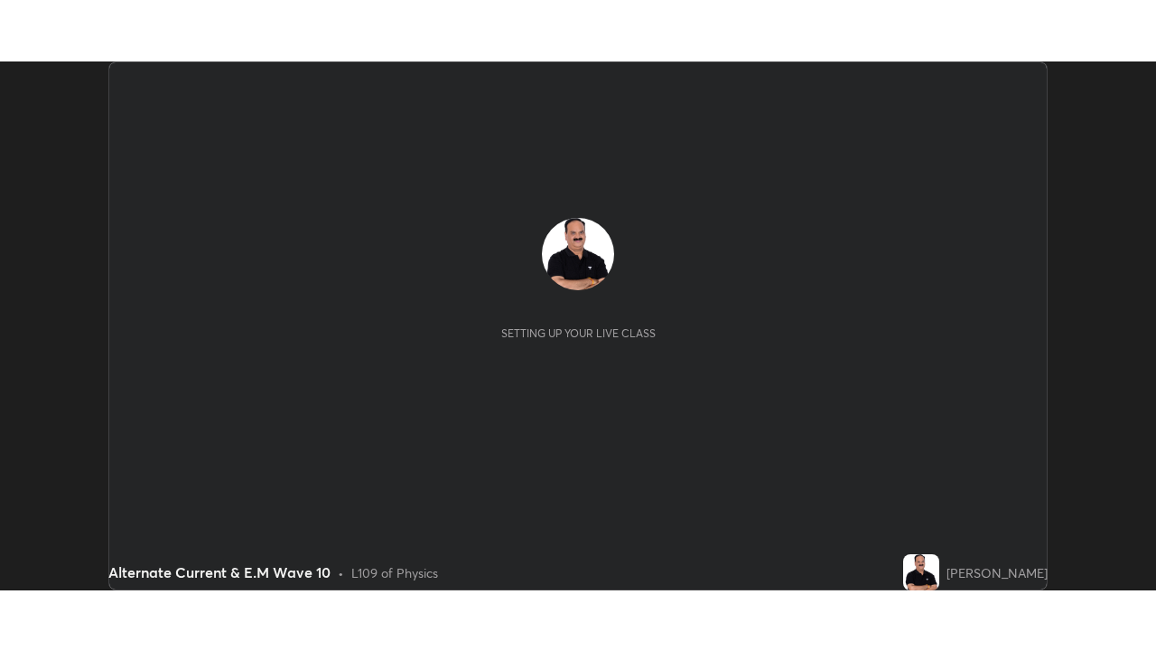
scroll to position [529, 1156]
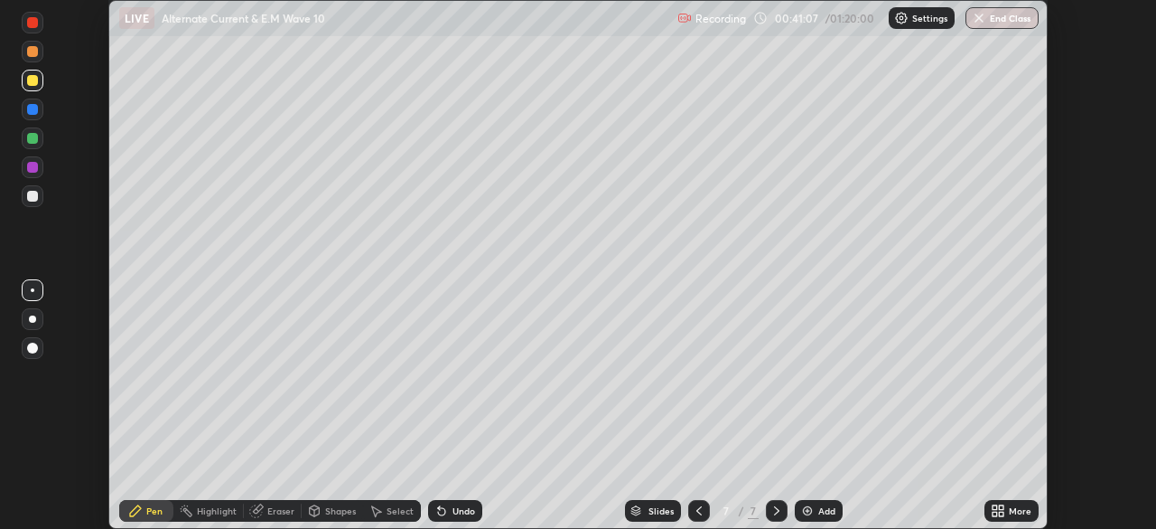
click at [997, 509] on icon at bounding box center [995, 507] width 5 height 5
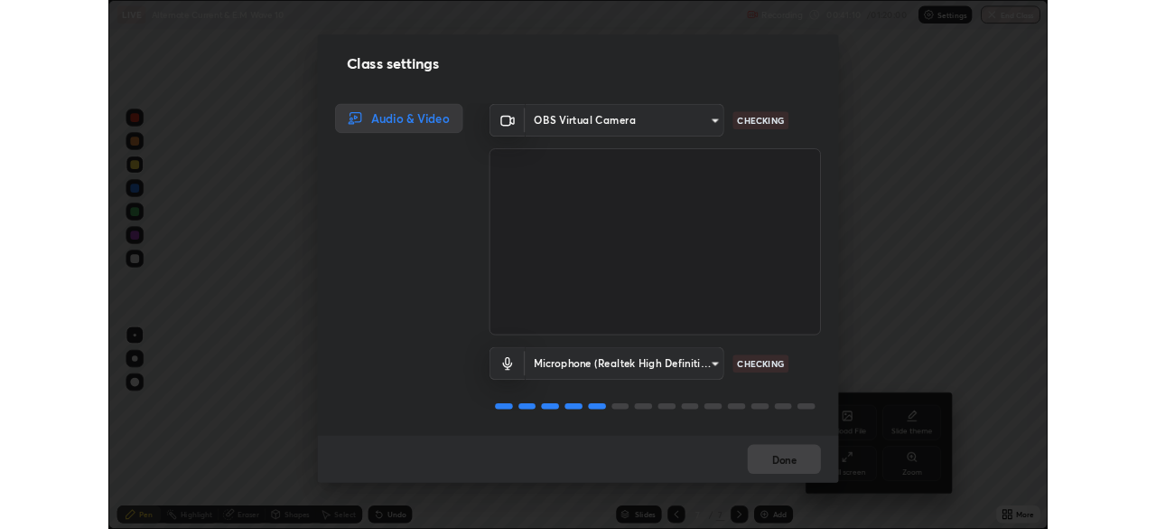
scroll to position [2, 0]
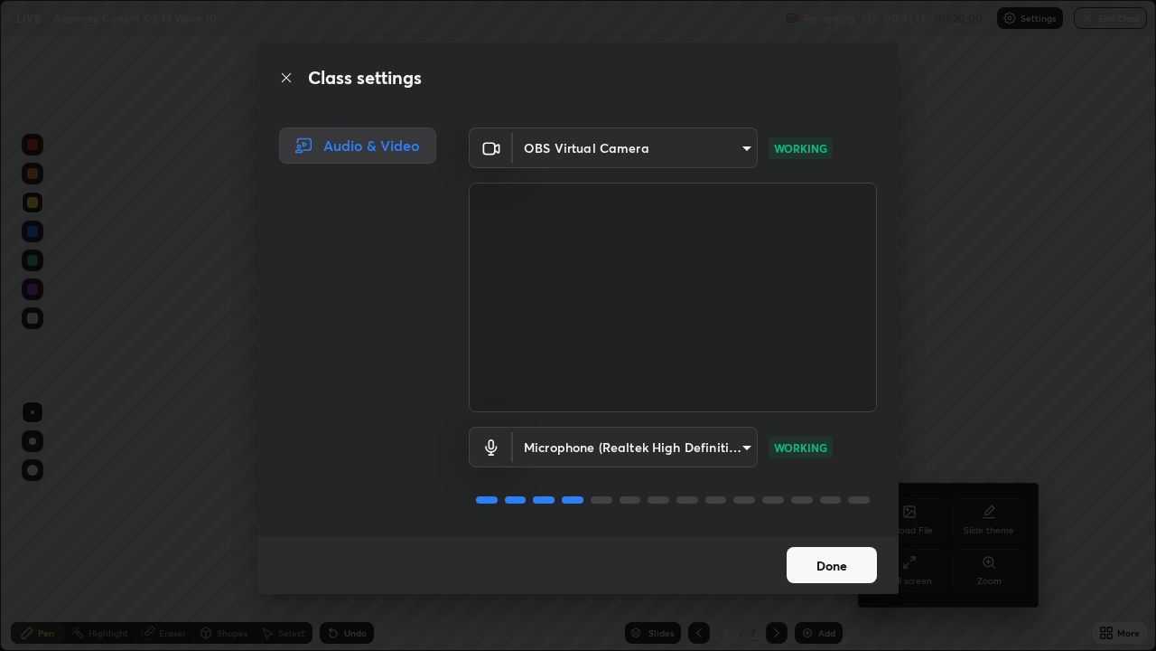
click at [840, 528] on button "Done" at bounding box center [832, 565] width 90 height 36
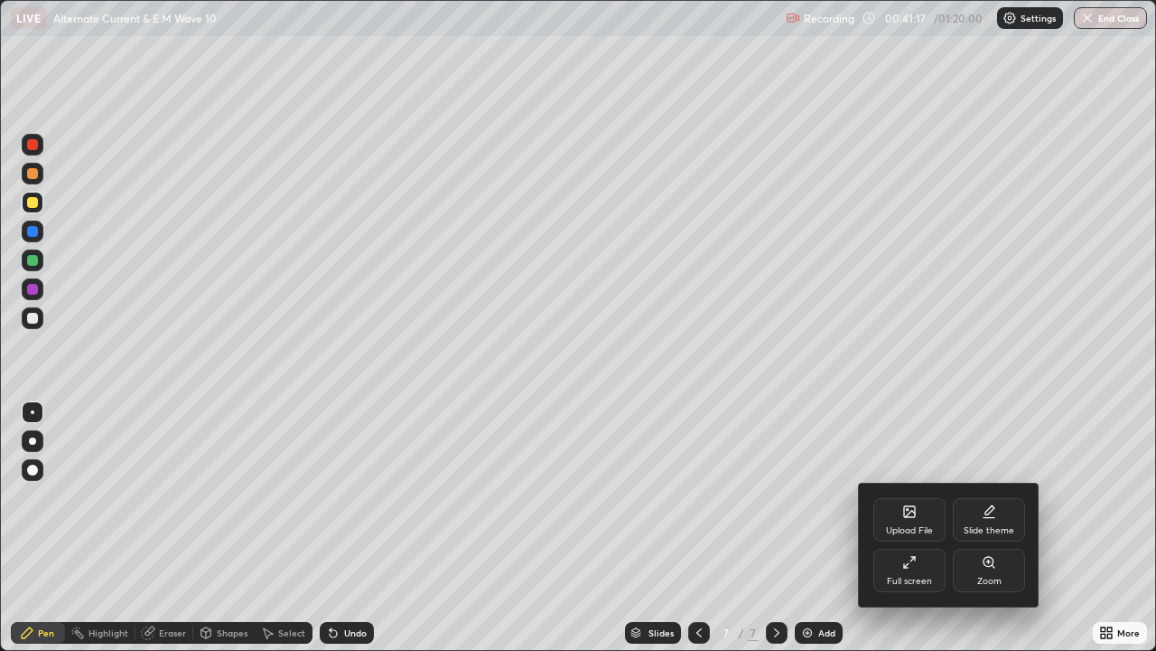
click at [924, 528] on div "Full screen" at bounding box center [910, 569] width 72 height 43
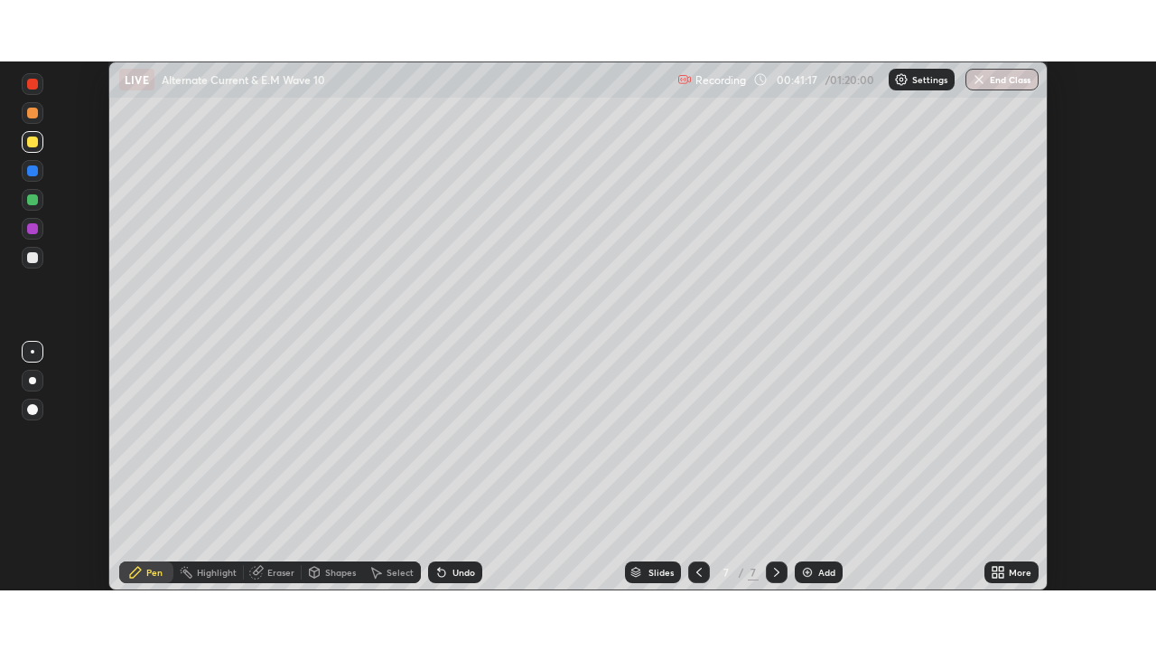
scroll to position [89822, 89194]
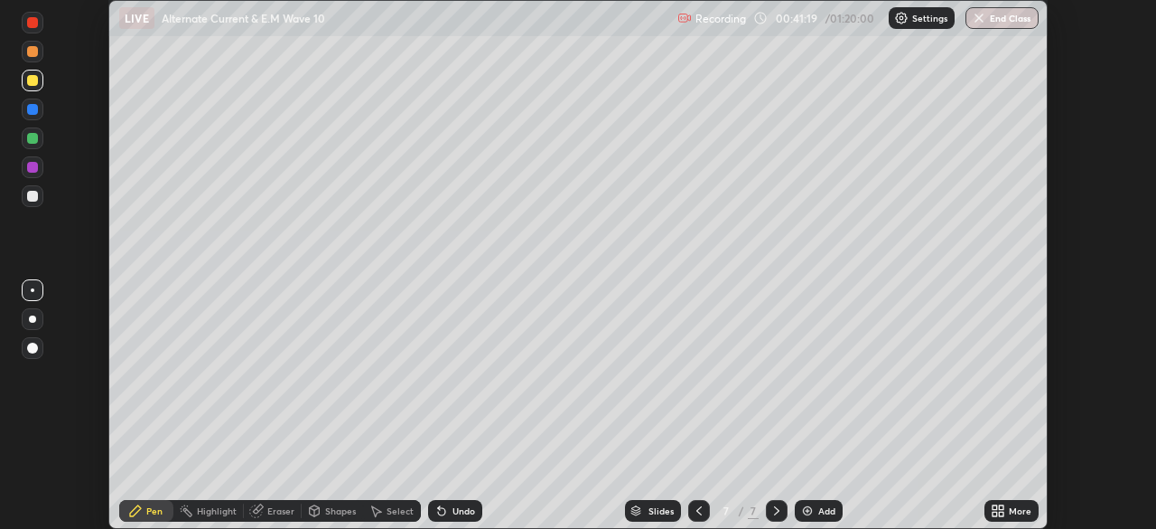
click at [1007, 508] on div "More" at bounding box center [1012, 511] width 54 height 22
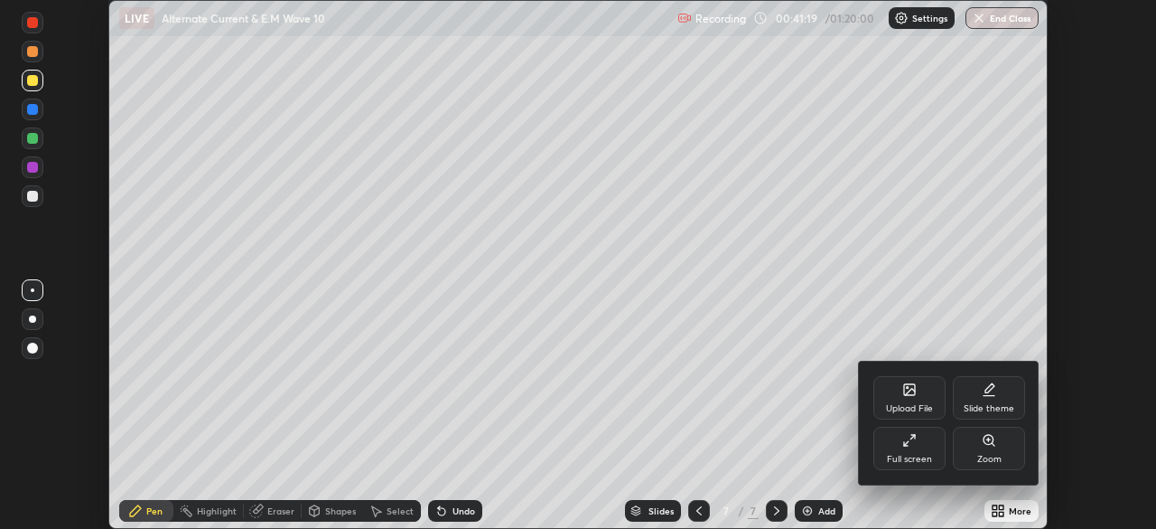
click at [927, 454] on div "Full screen" at bounding box center [909, 458] width 45 height 9
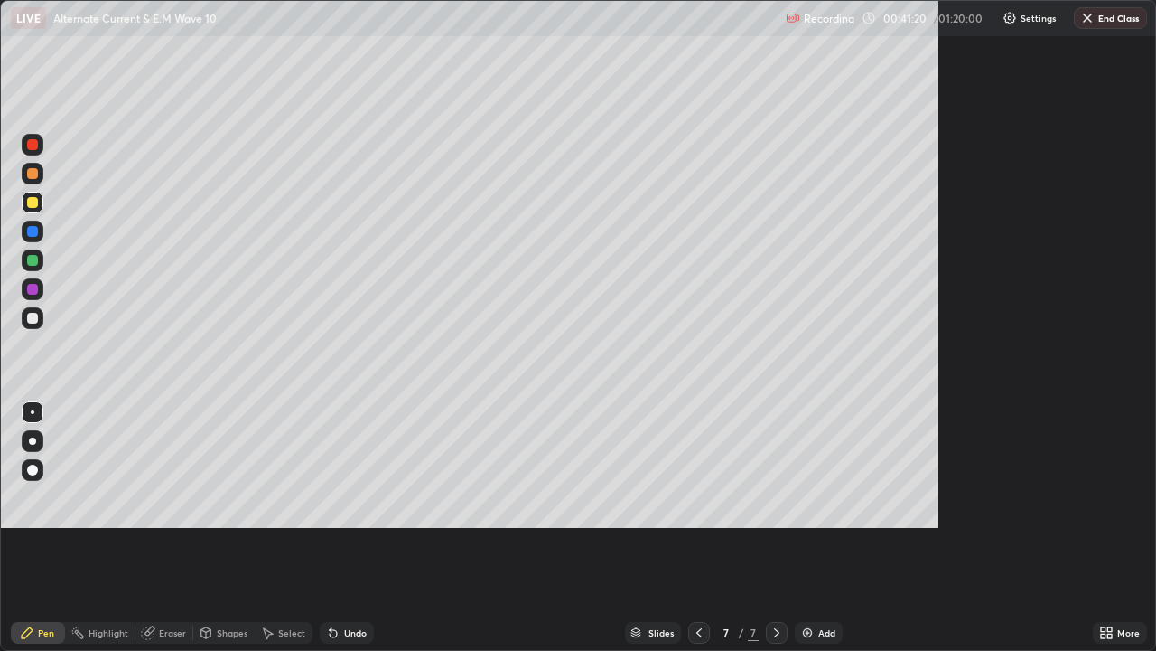
scroll to position [651, 1156]
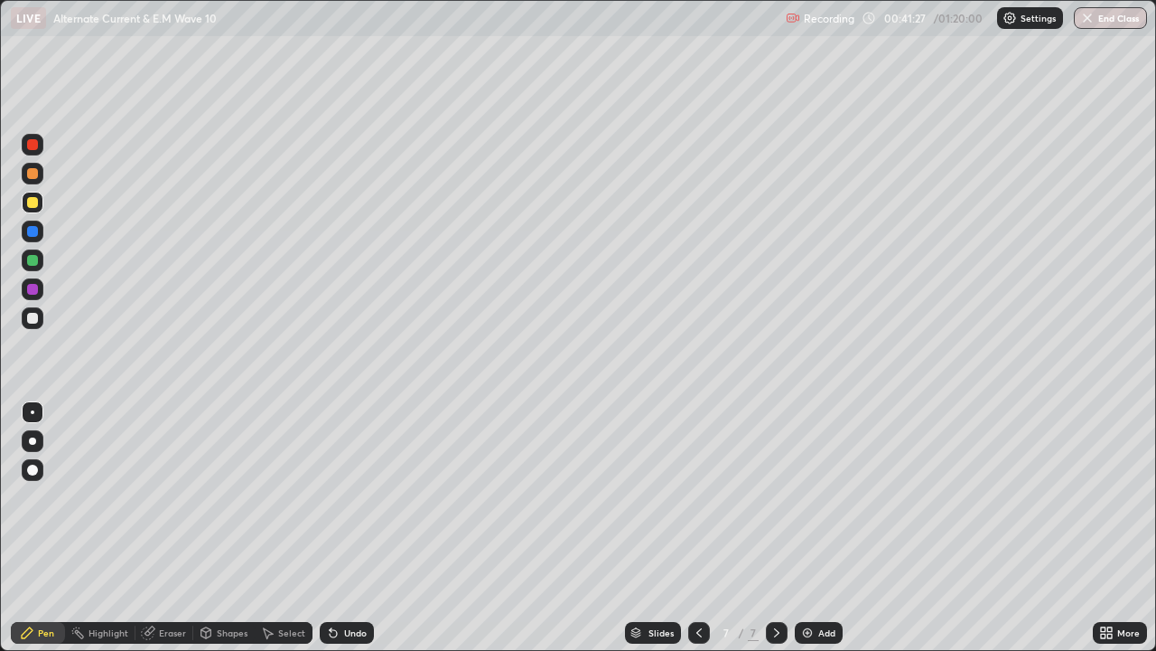
click at [353, 528] on div "Undo" at bounding box center [355, 632] width 23 height 9
click at [350, 528] on div "Undo" at bounding box center [355, 632] width 23 height 9
click at [353, 528] on div "Undo" at bounding box center [347, 633] width 54 height 22
click at [351, 528] on div "Undo" at bounding box center [355, 632] width 23 height 9
click at [348, 528] on div "Undo" at bounding box center [347, 633] width 54 height 22
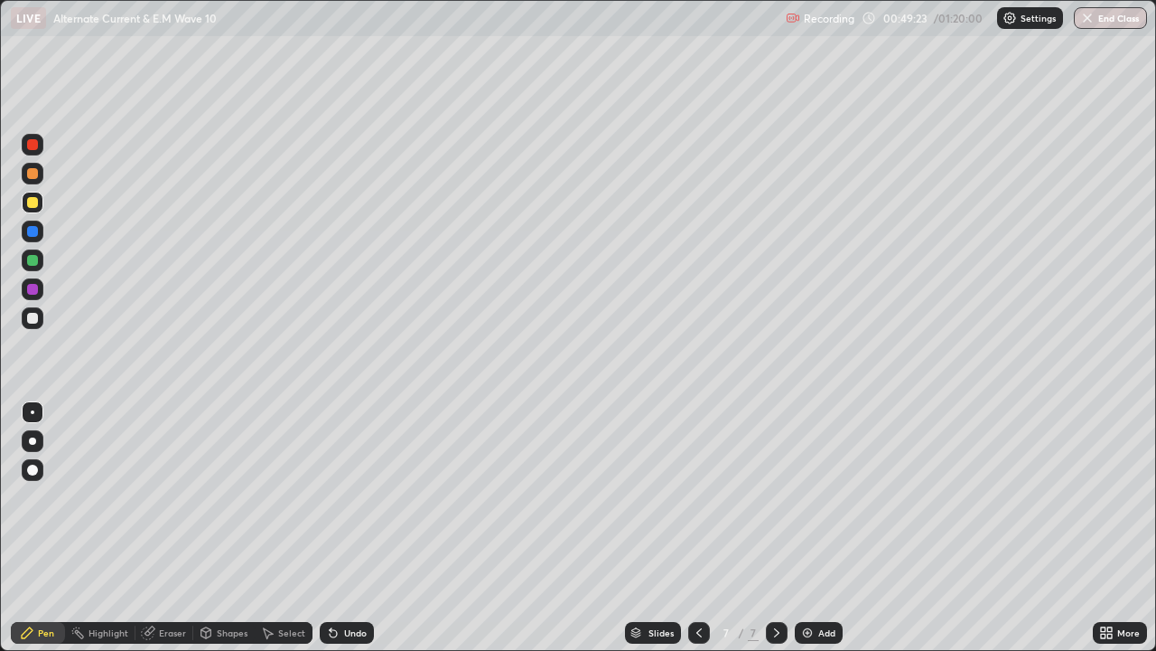
click at [816, 528] on div "Add" at bounding box center [819, 633] width 48 height 22
click at [31, 318] on div at bounding box center [32, 318] width 11 height 11
click at [34, 175] on div at bounding box center [32, 173] width 11 height 11
click at [352, 528] on div "Undo" at bounding box center [355, 632] width 23 height 9
click at [347, 528] on div "Undo" at bounding box center [355, 632] width 23 height 9
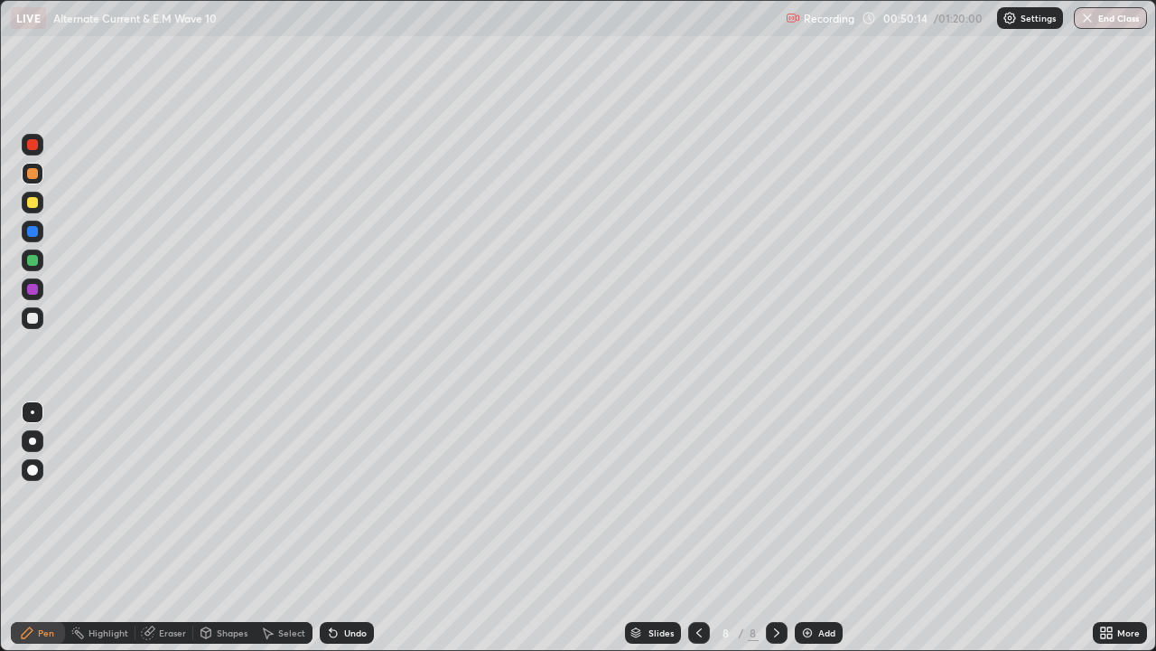
click at [371, 528] on div "Undo" at bounding box center [347, 633] width 54 height 22
click at [349, 528] on div "Undo" at bounding box center [355, 632] width 23 height 9
click at [344, 528] on div "Undo" at bounding box center [347, 633] width 54 height 22
click at [343, 528] on div "Undo" at bounding box center [347, 633] width 54 height 22
click at [345, 528] on div "Undo" at bounding box center [347, 633] width 54 height 22
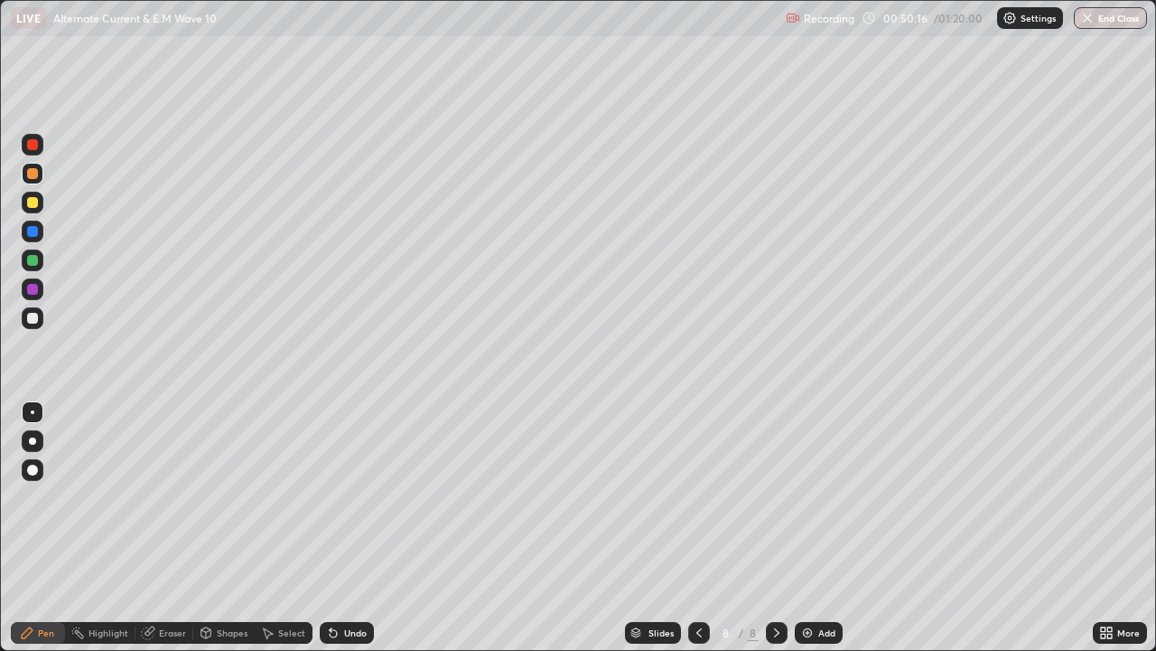
click at [347, 528] on div "Undo" at bounding box center [347, 633] width 54 height 22
click at [355, 528] on div "Undo" at bounding box center [355, 632] width 23 height 9
click at [351, 528] on div "Undo" at bounding box center [355, 632] width 23 height 9
click at [353, 528] on div "Undo" at bounding box center [355, 632] width 23 height 9
click at [360, 528] on div "Undo" at bounding box center [347, 633] width 54 height 22
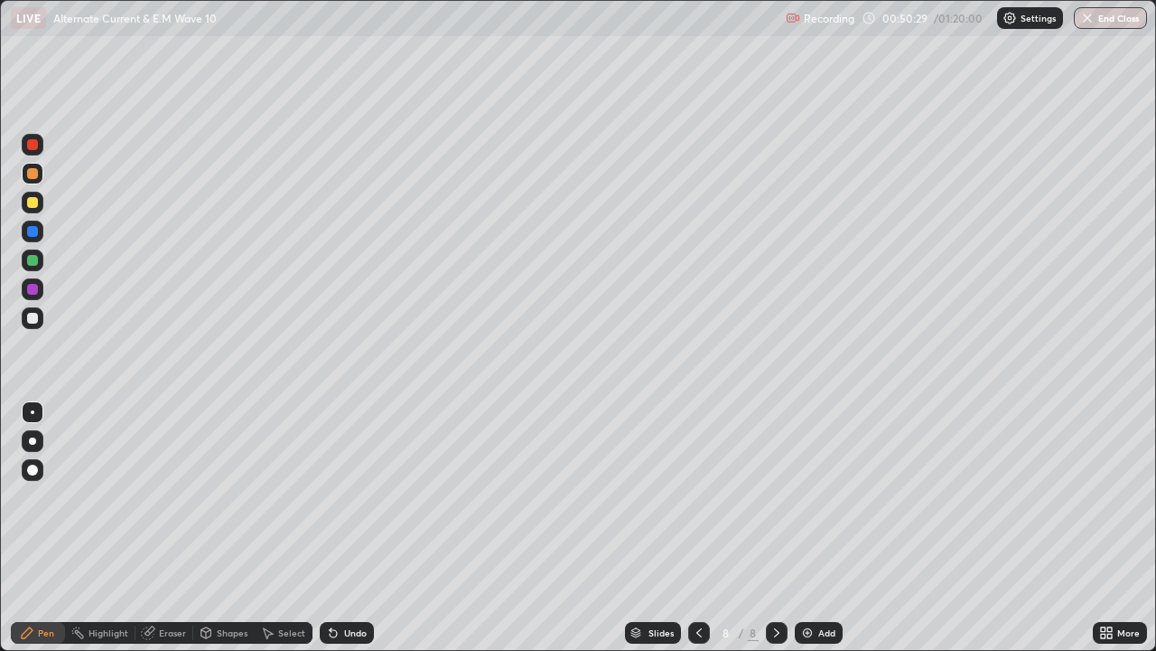
click at [352, 528] on div "Undo" at bounding box center [355, 632] width 23 height 9
click at [339, 528] on div "Undo" at bounding box center [347, 633] width 54 height 22
click at [165, 528] on div "Eraser" at bounding box center [172, 632] width 27 height 9
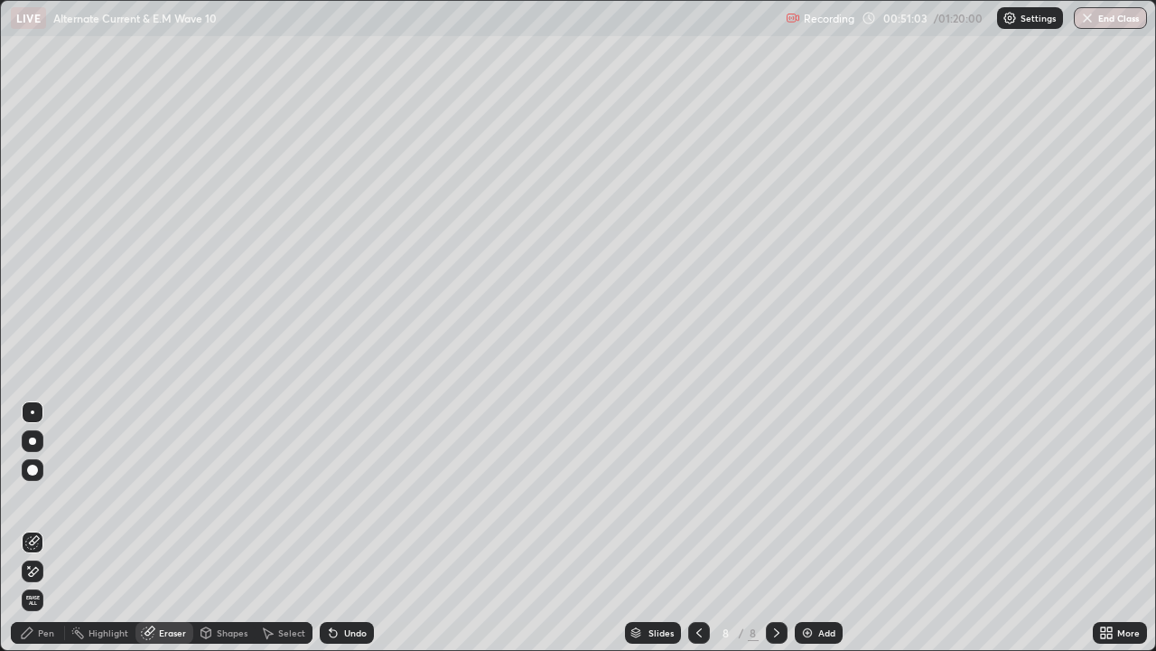
click at [42, 528] on div "Pen" at bounding box center [46, 632] width 16 height 9
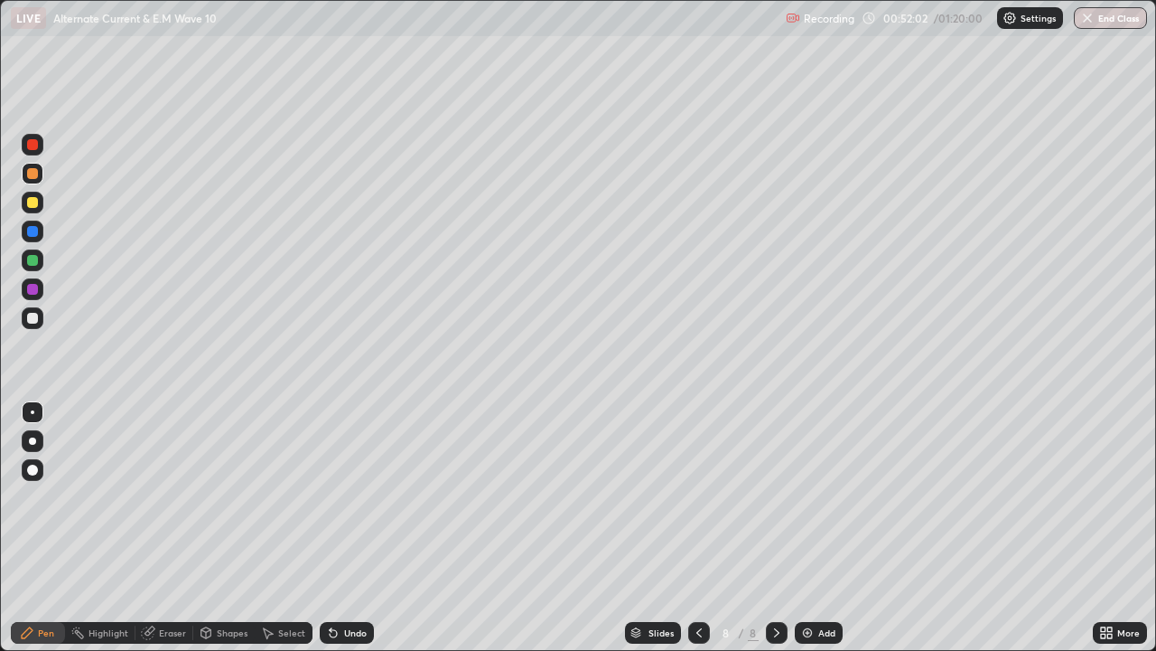
click at [33, 318] on div at bounding box center [32, 318] width 11 height 11
click at [164, 528] on div "Eraser" at bounding box center [172, 632] width 27 height 9
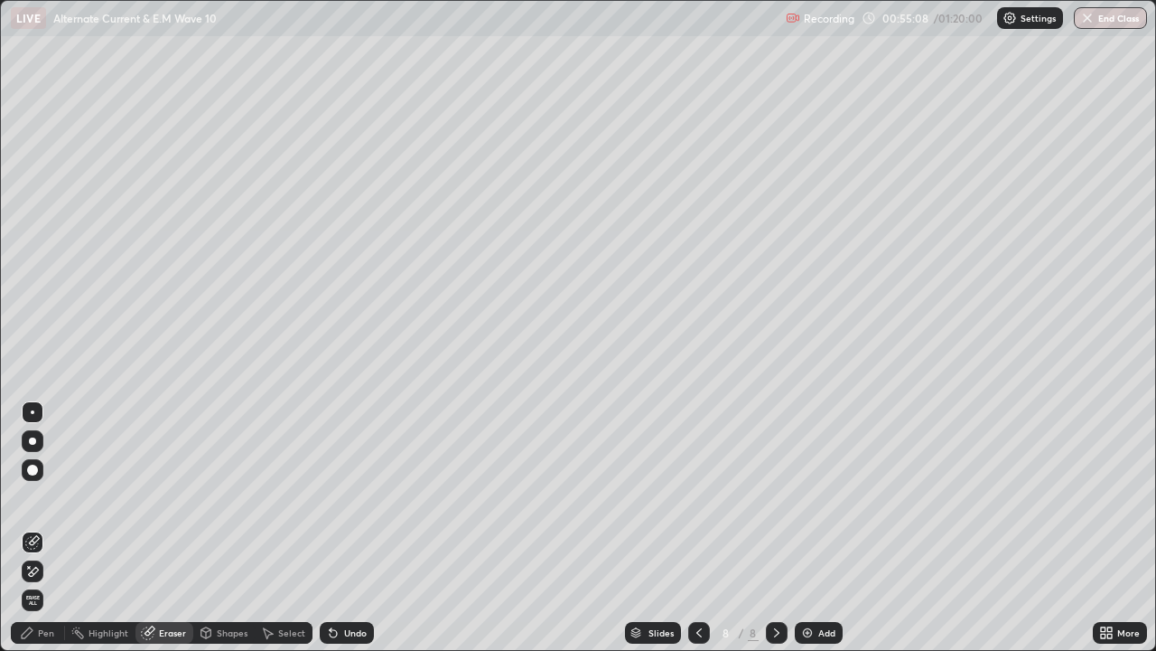
click at [53, 528] on div "Pen" at bounding box center [38, 633] width 54 height 22
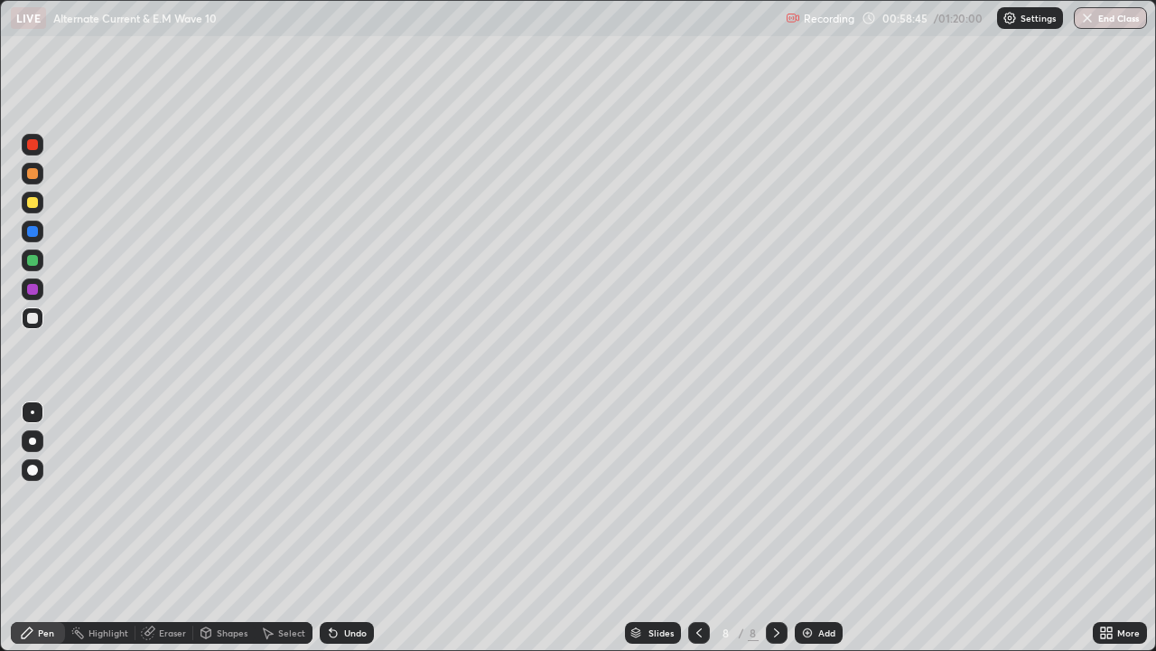
click at [362, 528] on div "Undo" at bounding box center [355, 632] width 23 height 9
click at [349, 528] on div "Undo" at bounding box center [355, 632] width 23 height 9
click at [345, 528] on div "Undo" at bounding box center [355, 632] width 23 height 9
click at [346, 528] on div "Undo" at bounding box center [355, 632] width 23 height 9
click at [348, 528] on div "Undo" at bounding box center [355, 632] width 23 height 9
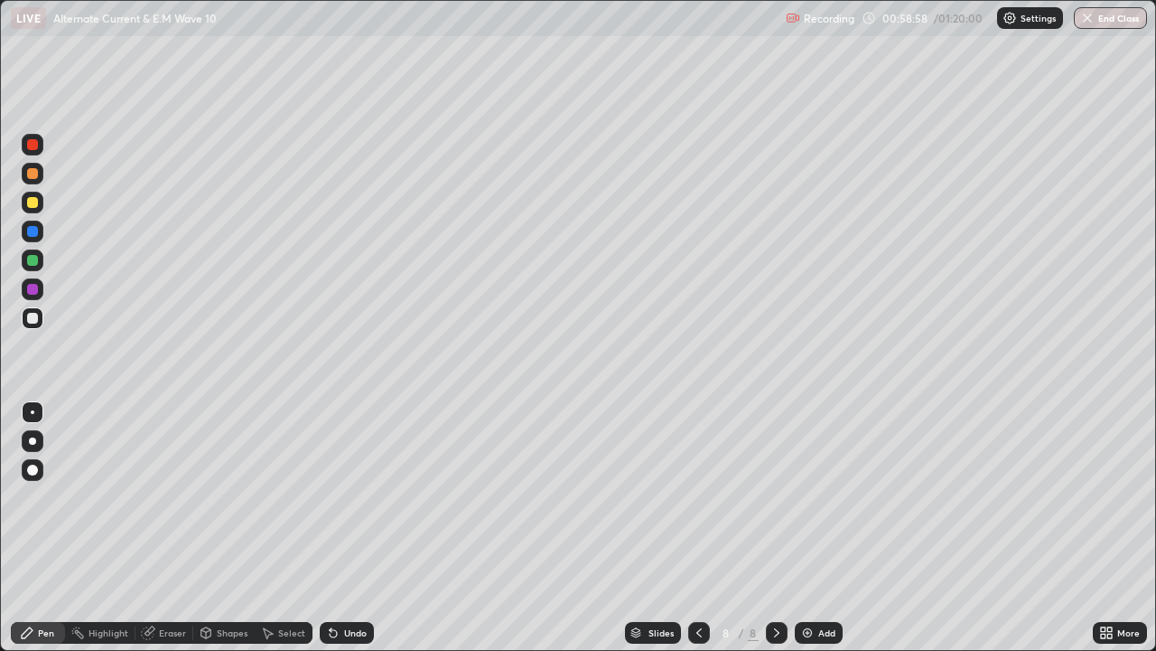
click at [350, 528] on div "Undo" at bounding box center [355, 632] width 23 height 9
click at [348, 528] on div "Undo" at bounding box center [355, 632] width 23 height 9
click at [346, 528] on div "Undo" at bounding box center [355, 632] width 23 height 9
click at [344, 528] on div "Undo" at bounding box center [355, 632] width 23 height 9
click at [345, 528] on div "Undo" at bounding box center [355, 632] width 23 height 9
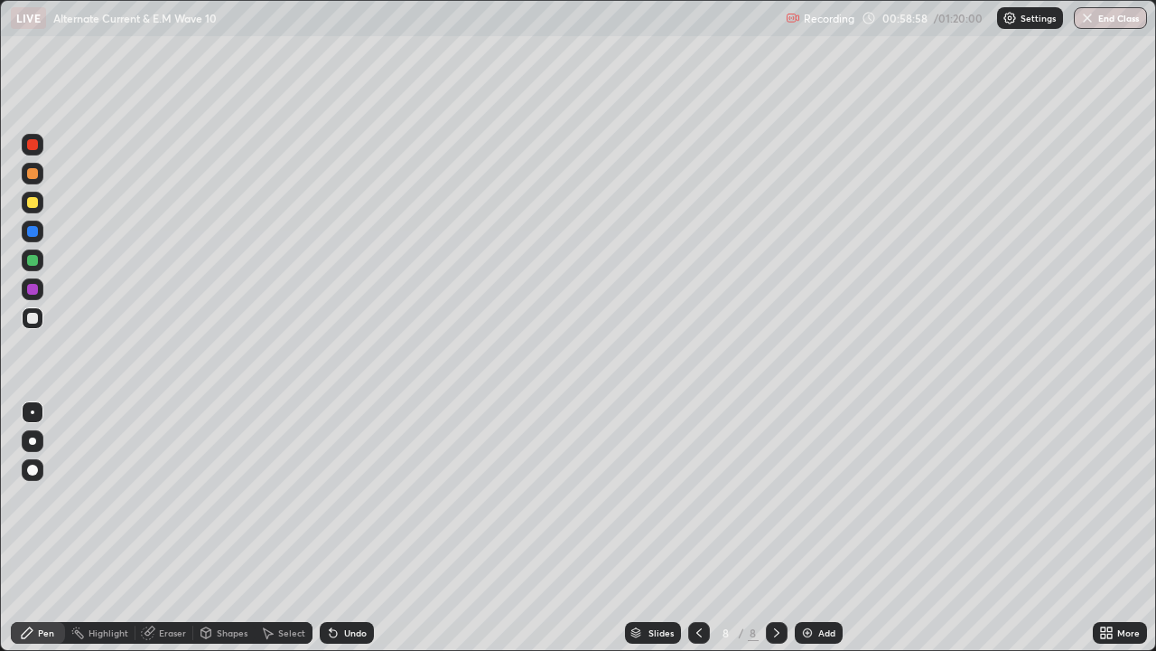
click at [344, 528] on div "Undo" at bounding box center [355, 632] width 23 height 9
click at [345, 528] on div "Undo" at bounding box center [355, 632] width 23 height 9
click at [344, 528] on div "Undo" at bounding box center [355, 632] width 23 height 9
click at [339, 528] on div "Undo" at bounding box center [347, 633] width 54 height 22
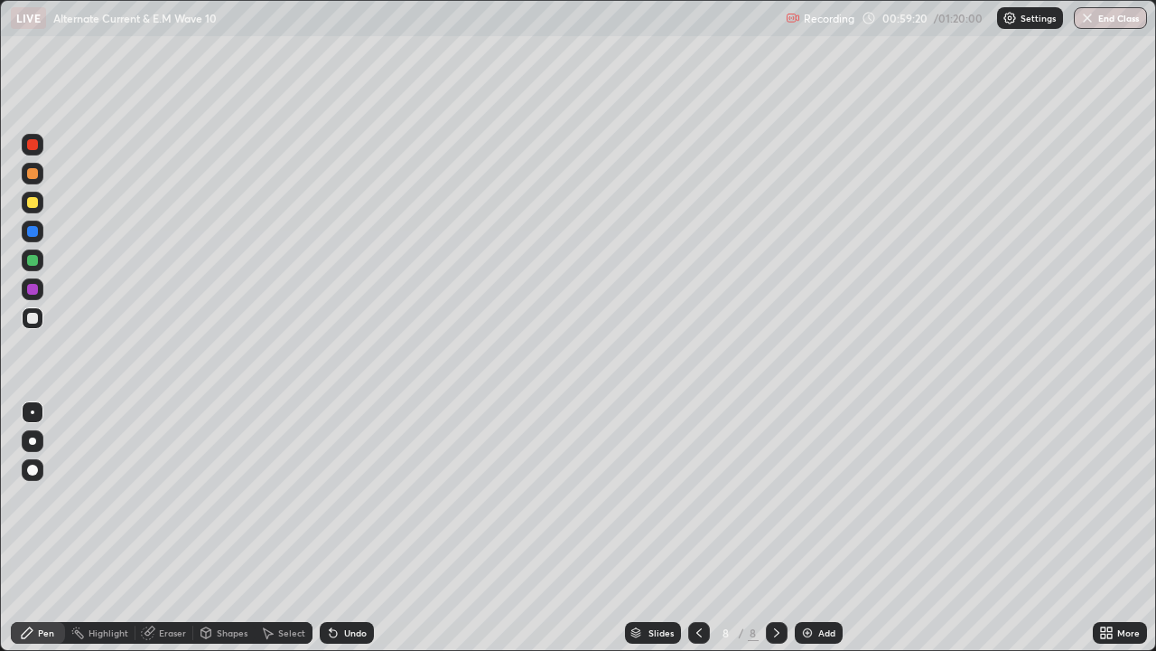
click at [344, 528] on div "Undo" at bounding box center [355, 632] width 23 height 9
click at [36, 263] on div at bounding box center [32, 260] width 11 height 11
click at [360, 528] on div "Undo" at bounding box center [347, 633] width 54 height 22
click at [352, 528] on div "Undo" at bounding box center [355, 632] width 23 height 9
click at [355, 528] on div "Undo" at bounding box center [355, 632] width 23 height 9
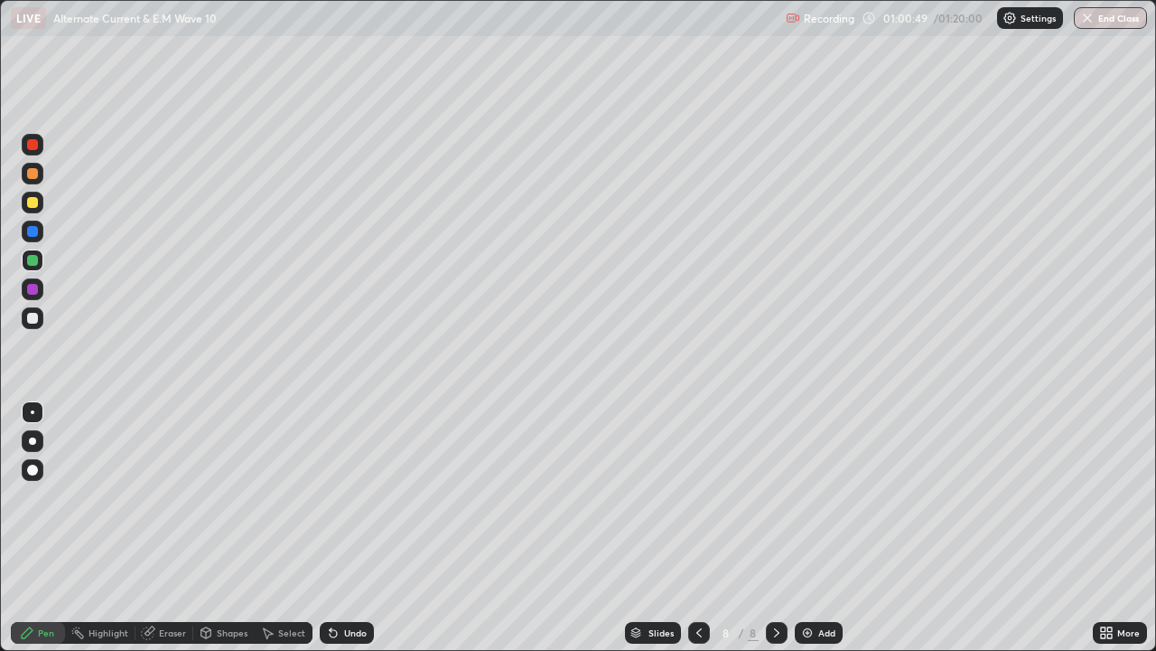
click at [354, 528] on div "Undo" at bounding box center [355, 632] width 23 height 9
click at [351, 528] on div "Undo" at bounding box center [347, 633] width 54 height 22
click at [350, 528] on div "Undo" at bounding box center [355, 632] width 23 height 9
click at [180, 528] on div "Eraser" at bounding box center [172, 632] width 27 height 9
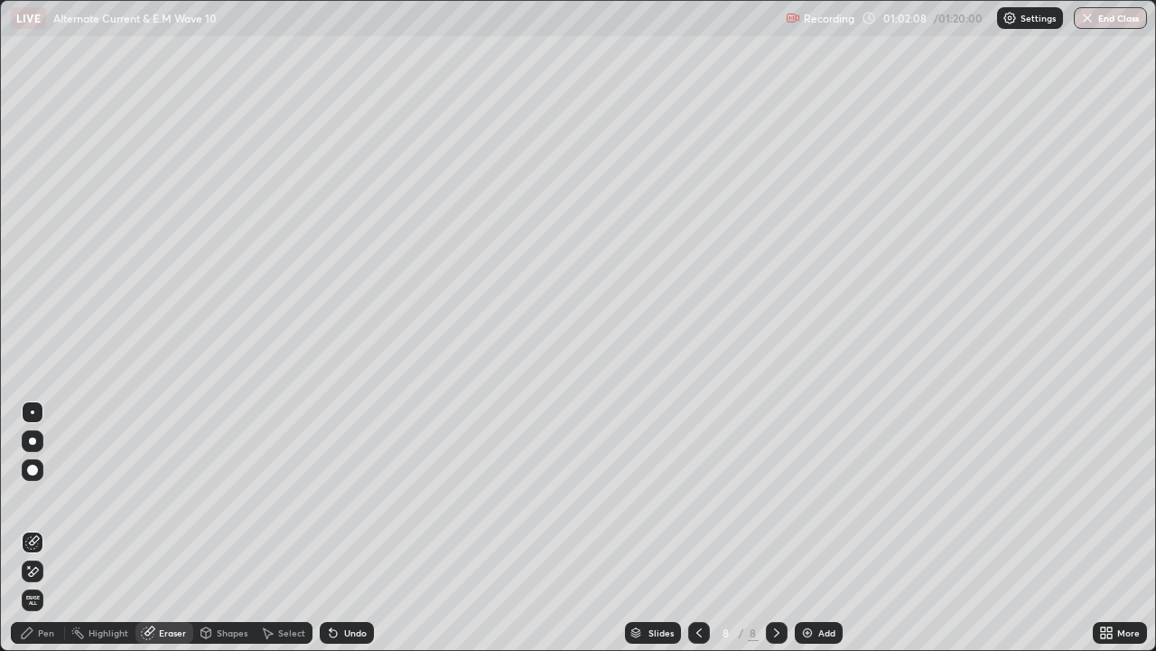
click at [51, 528] on div "Pen" at bounding box center [38, 633] width 54 height 22
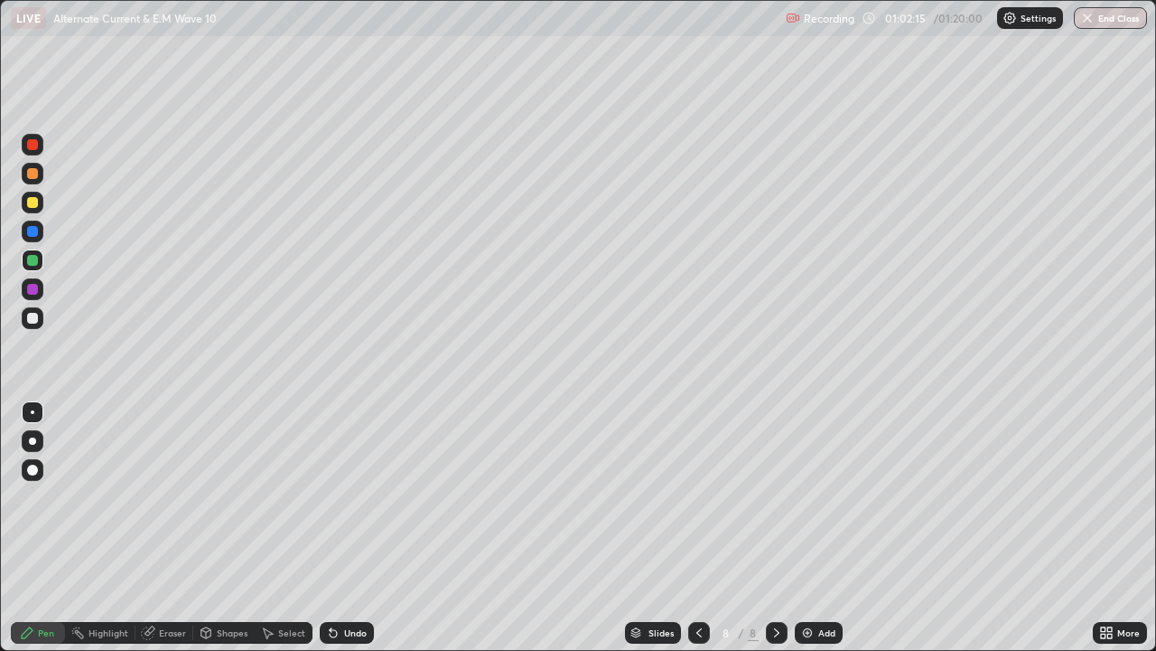
click at [352, 528] on div "Undo" at bounding box center [355, 632] width 23 height 9
click at [354, 528] on div "Undo" at bounding box center [355, 632] width 23 height 9
click at [357, 528] on div "Undo" at bounding box center [355, 632] width 23 height 9
click at [369, 528] on div "Undo" at bounding box center [347, 633] width 54 height 22
click at [355, 528] on div "Undo" at bounding box center [355, 632] width 23 height 9
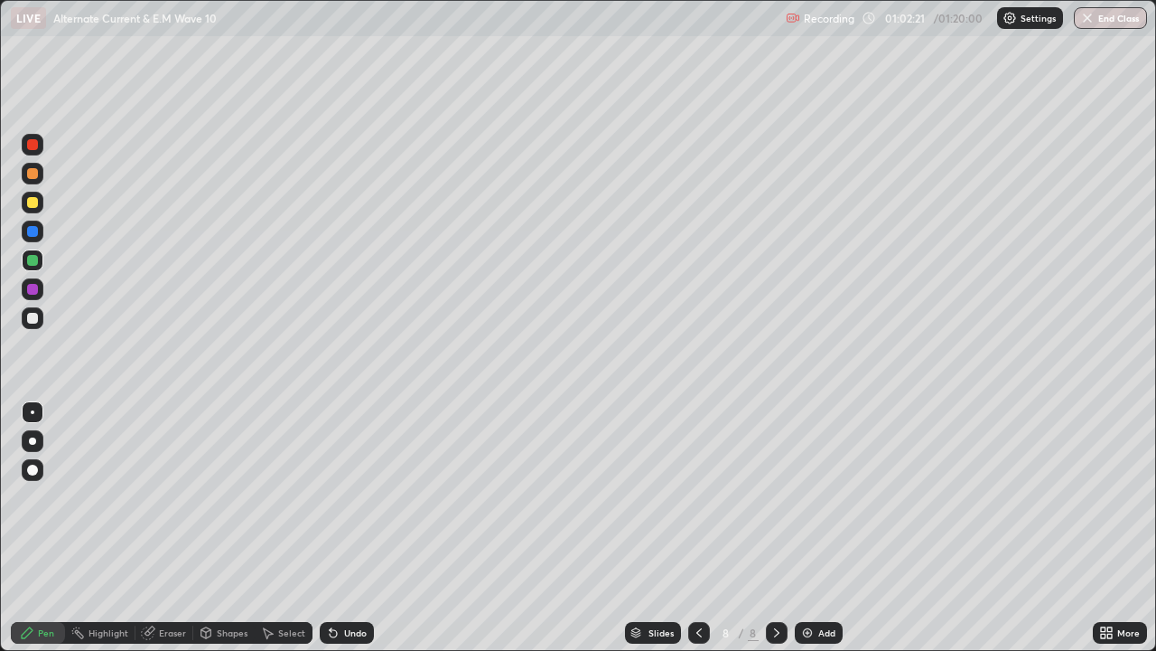
click at [346, 528] on div "Undo" at bounding box center [355, 632] width 23 height 9
click at [351, 528] on div "Undo" at bounding box center [347, 633] width 54 height 22
click at [344, 528] on div "Undo" at bounding box center [355, 632] width 23 height 9
click at [354, 528] on div "Undo" at bounding box center [355, 632] width 23 height 9
click at [359, 528] on div "Undo" at bounding box center [355, 632] width 23 height 9
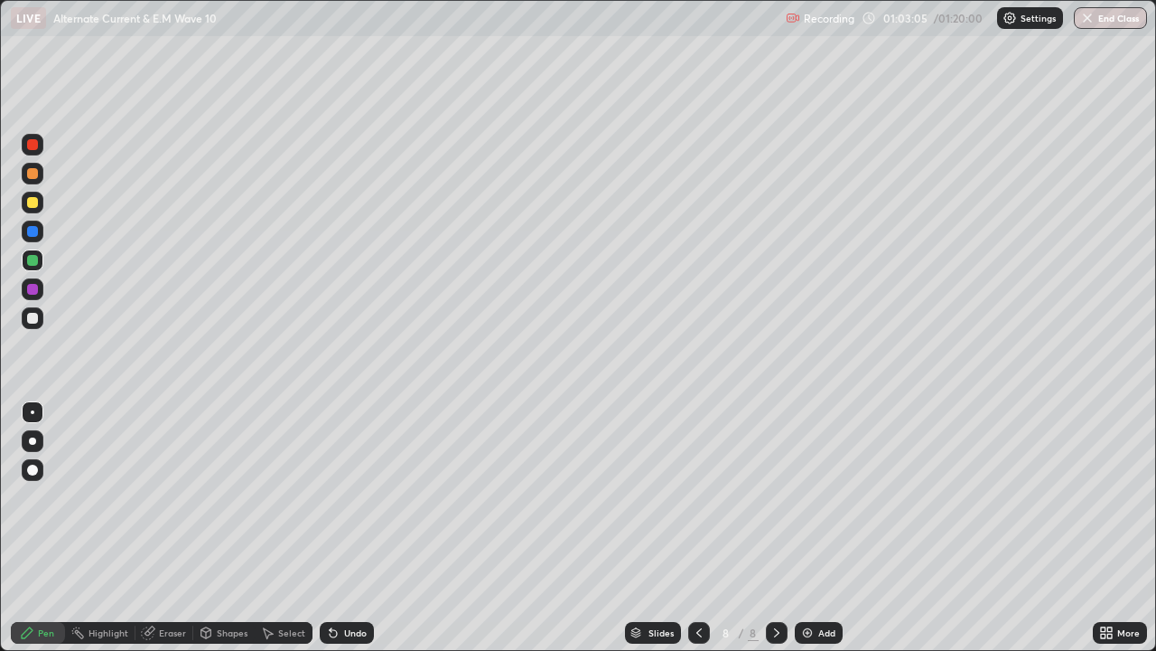
click at [360, 528] on div "Undo" at bounding box center [355, 632] width 23 height 9
click at [360, 528] on div "Undo" at bounding box center [347, 633] width 54 height 22
click at [231, 528] on div "Shapes" at bounding box center [232, 632] width 31 height 9
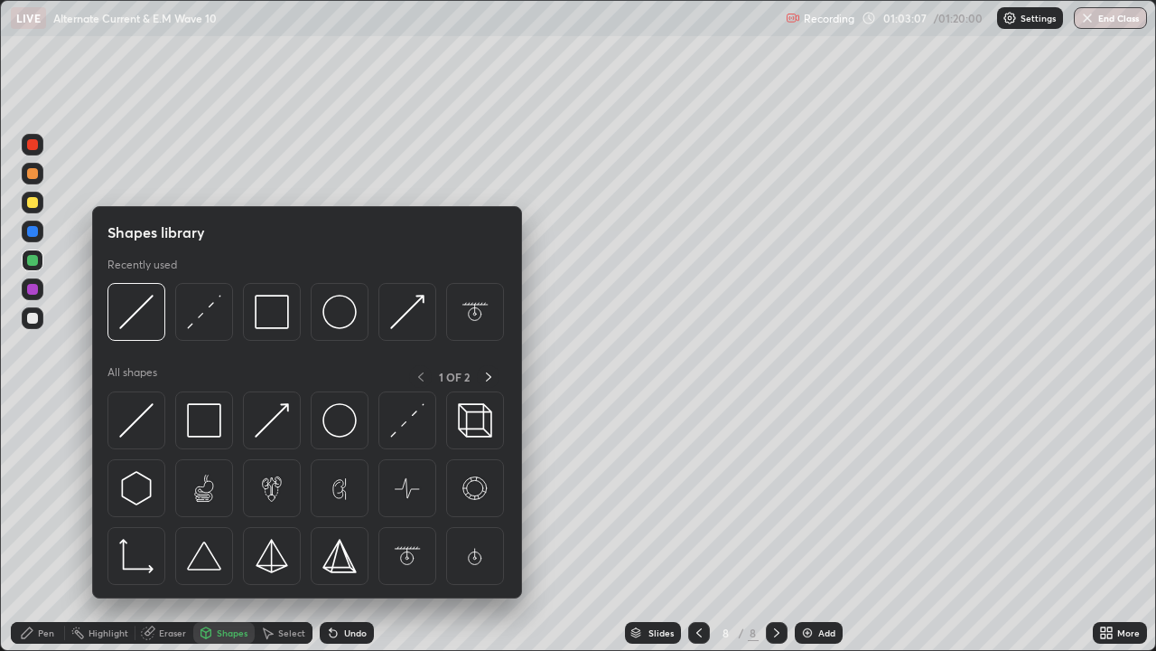
click at [172, 528] on div "Eraser" at bounding box center [172, 632] width 27 height 9
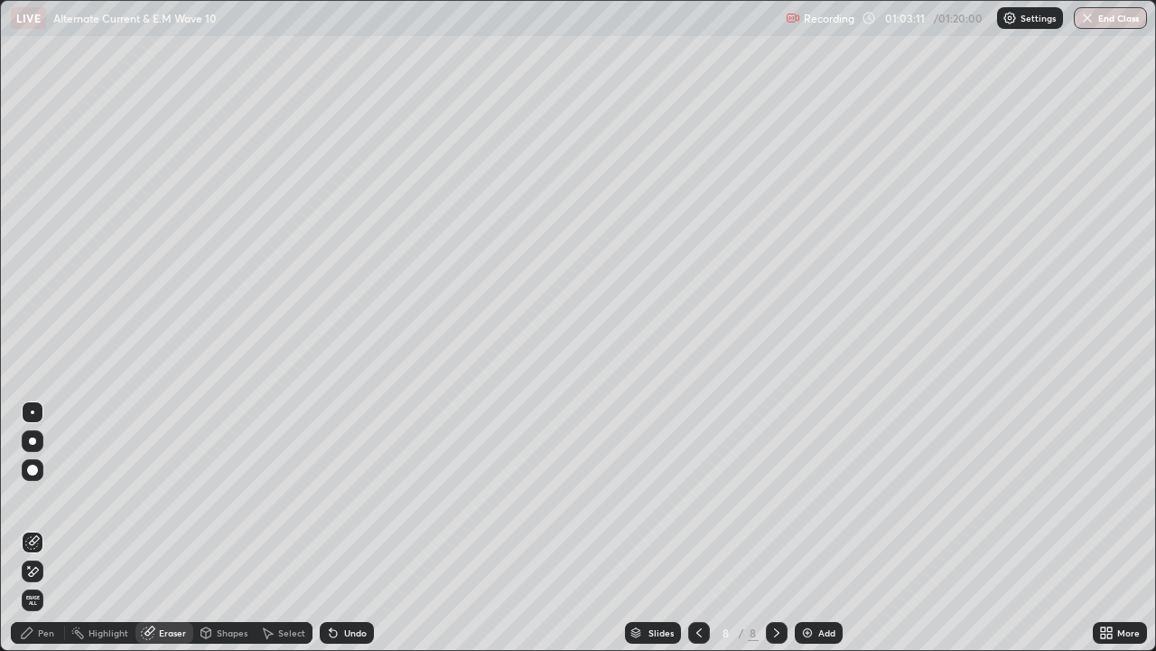
click at [46, 528] on div "Pen" at bounding box center [46, 632] width 16 height 9
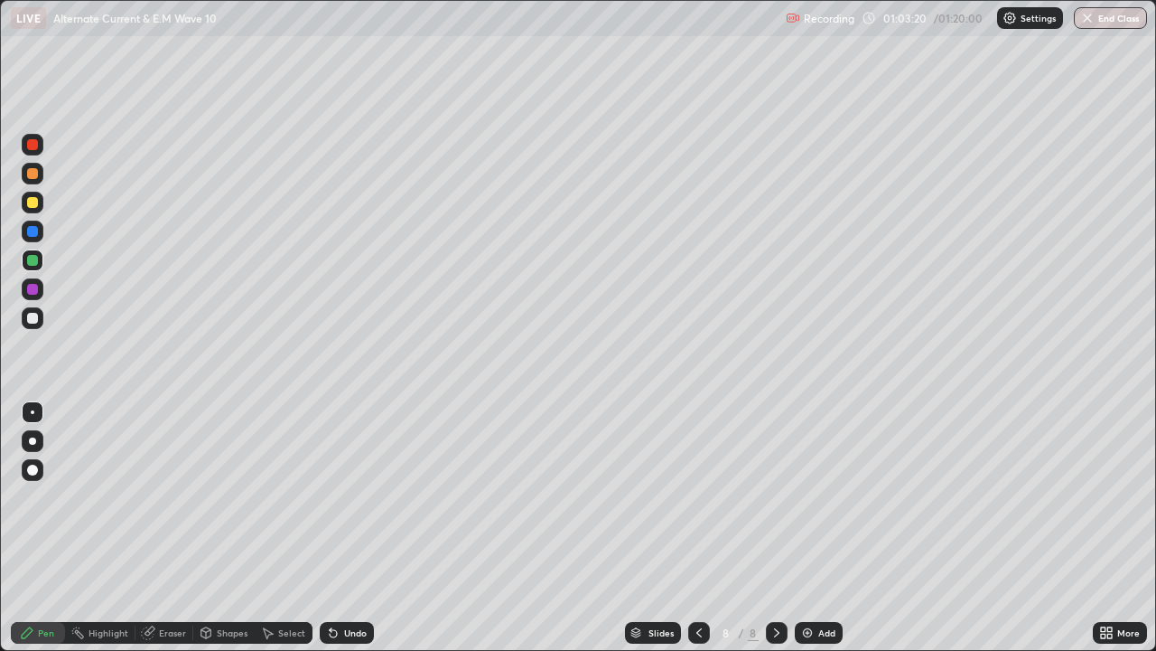
click at [344, 528] on div "Undo" at bounding box center [355, 632] width 23 height 9
click at [345, 528] on div "Undo" at bounding box center [355, 632] width 23 height 9
click at [162, 528] on div "Eraser" at bounding box center [172, 632] width 27 height 9
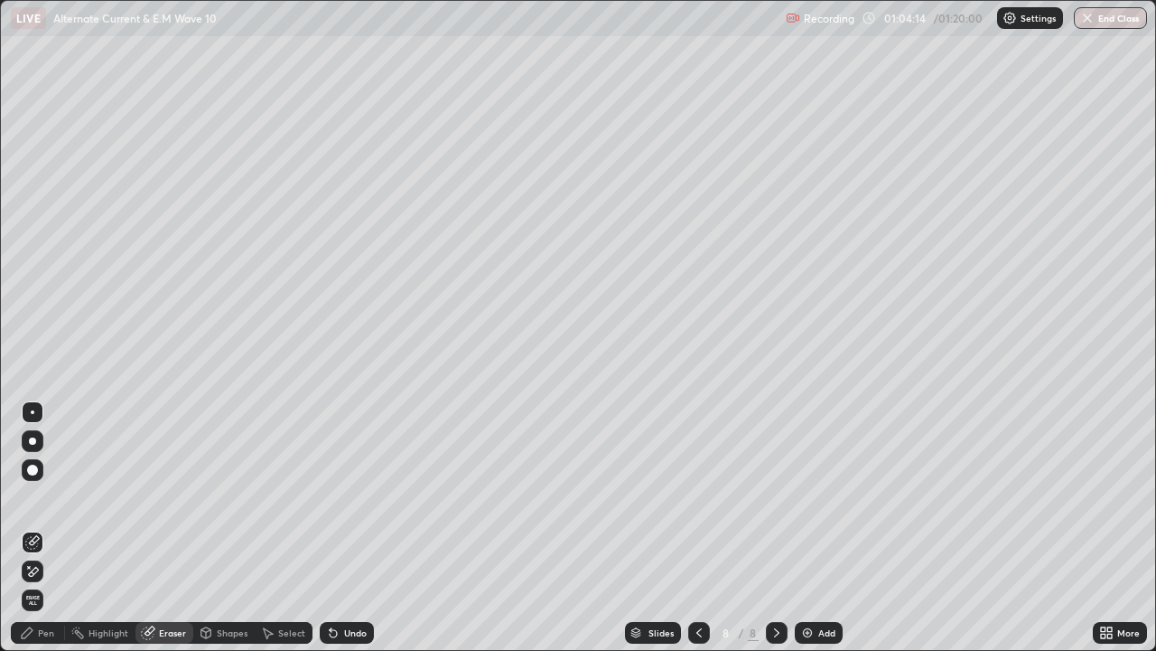
click at [44, 528] on div "Pen" at bounding box center [46, 632] width 16 height 9
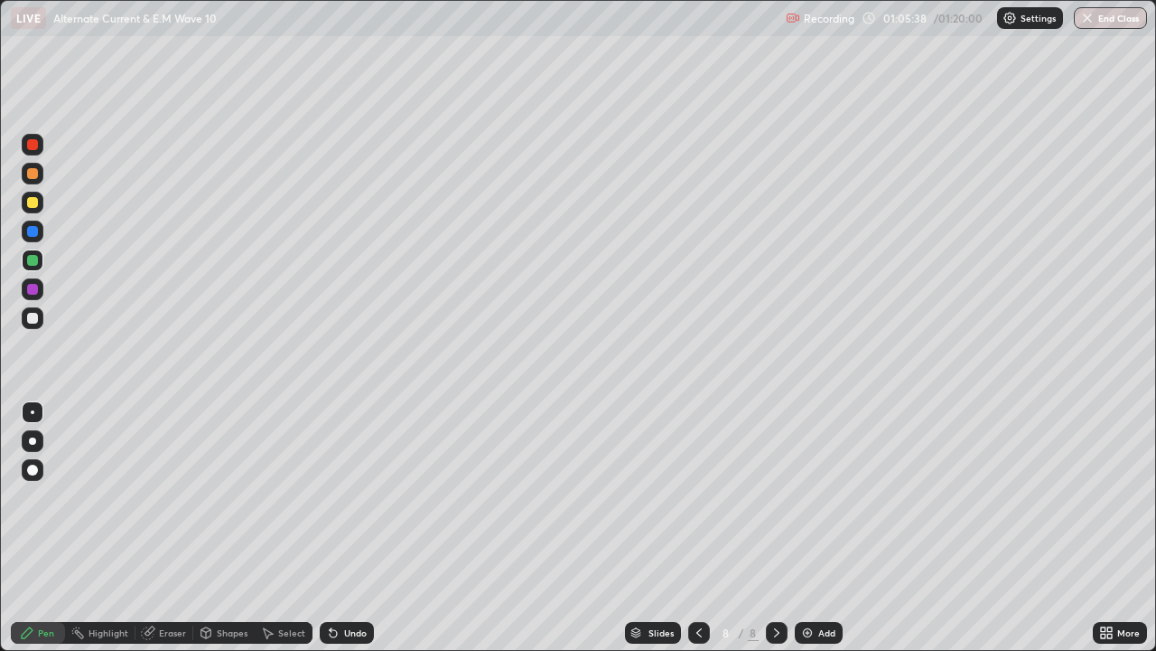
click at [34, 292] on div at bounding box center [32, 289] width 11 height 11
click at [349, 528] on div "Undo" at bounding box center [355, 632] width 23 height 9
click at [351, 528] on div "Undo" at bounding box center [355, 632] width 23 height 9
click at [342, 528] on div "Undo" at bounding box center [347, 633] width 54 height 22
click at [346, 528] on div "Undo" at bounding box center [355, 632] width 23 height 9
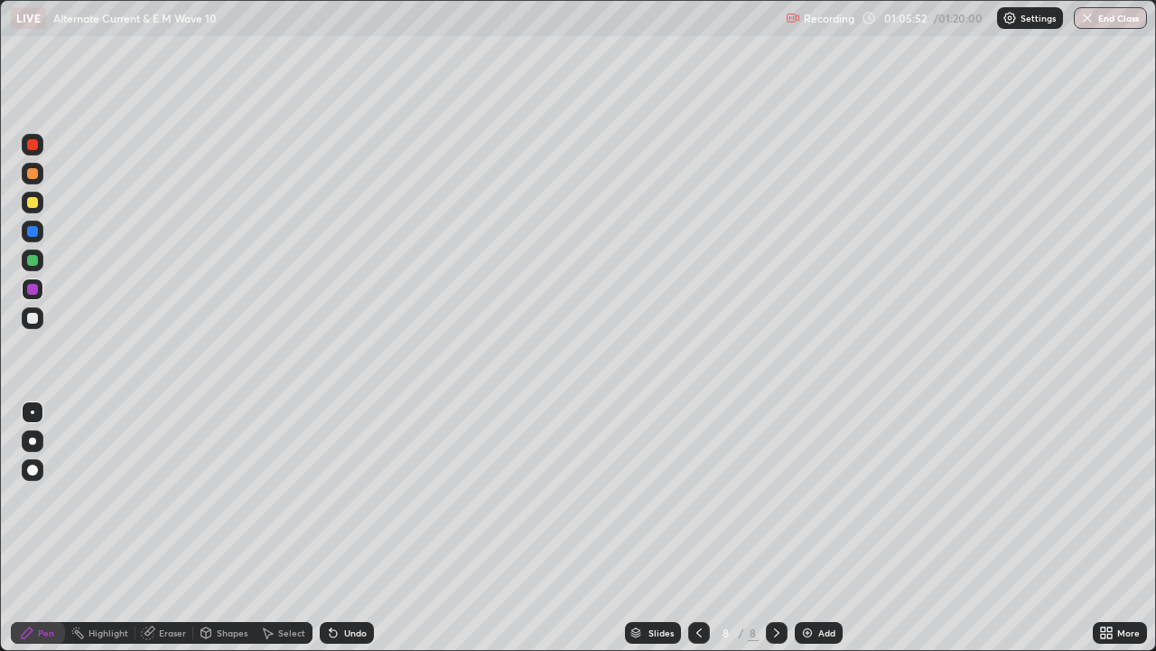
click at [336, 528] on icon at bounding box center [333, 632] width 14 height 14
click at [172, 528] on div "Eraser" at bounding box center [172, 632] width 27 height 9
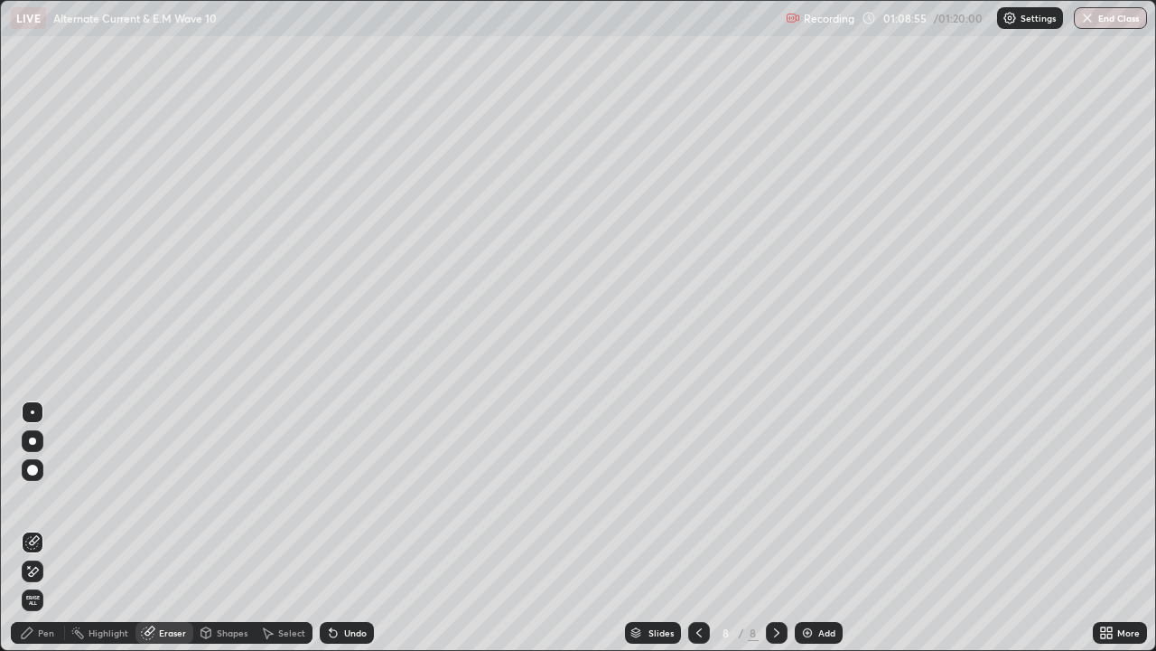
click at [51, 528] on div "Pen" at bounding box center [46, 632] width 16 height 9
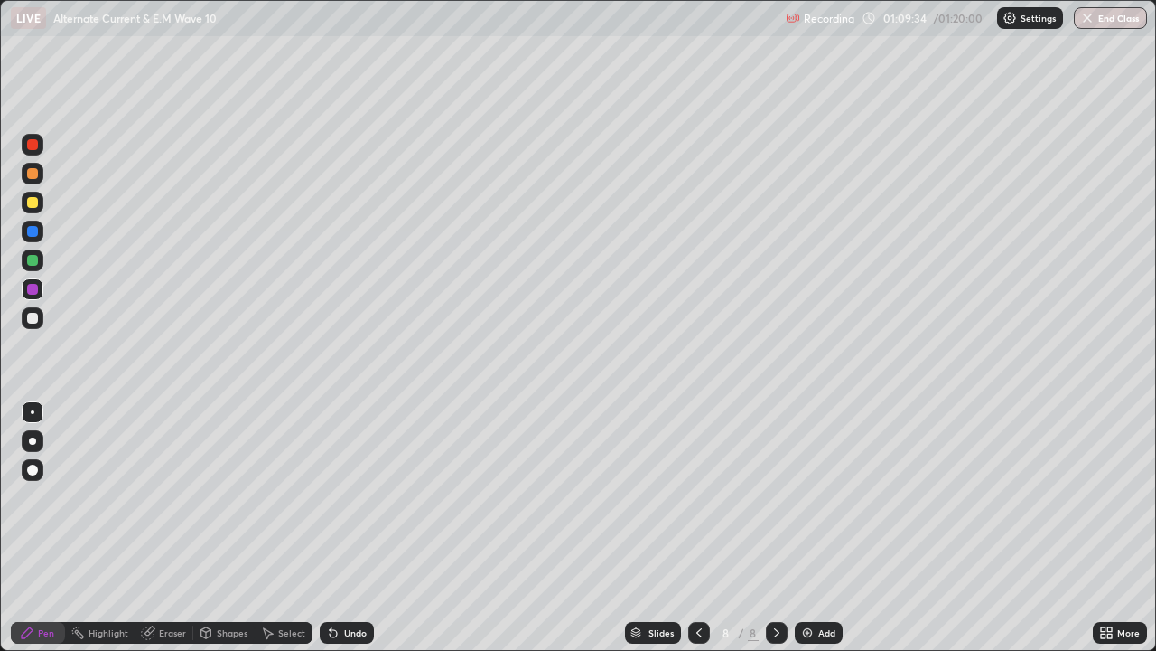
click at [164, 528] on div "Eraser" at bounding box center [172, 632] width 27 height 9
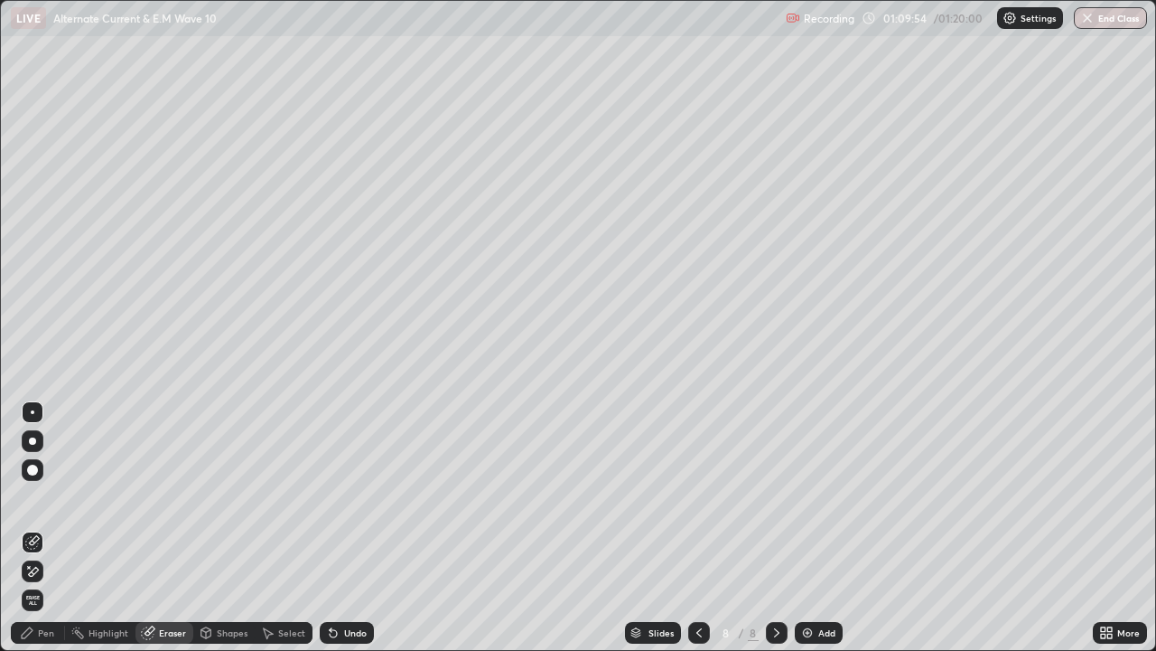
click at [689, 528] on div at bounding box center [699, 633] width 22 height 22
click at [695, 528] on icon at bounding box center [699, 632] width 14 height 14
click at [692, 528] on div at bounding box center [699, 633] width 22 height 22
click at [774, 528] on icon at bounding box center [777, 632] width 14 height 14
click at [770, 528] on icon at bounding box center [777, 632] width 14 height 14
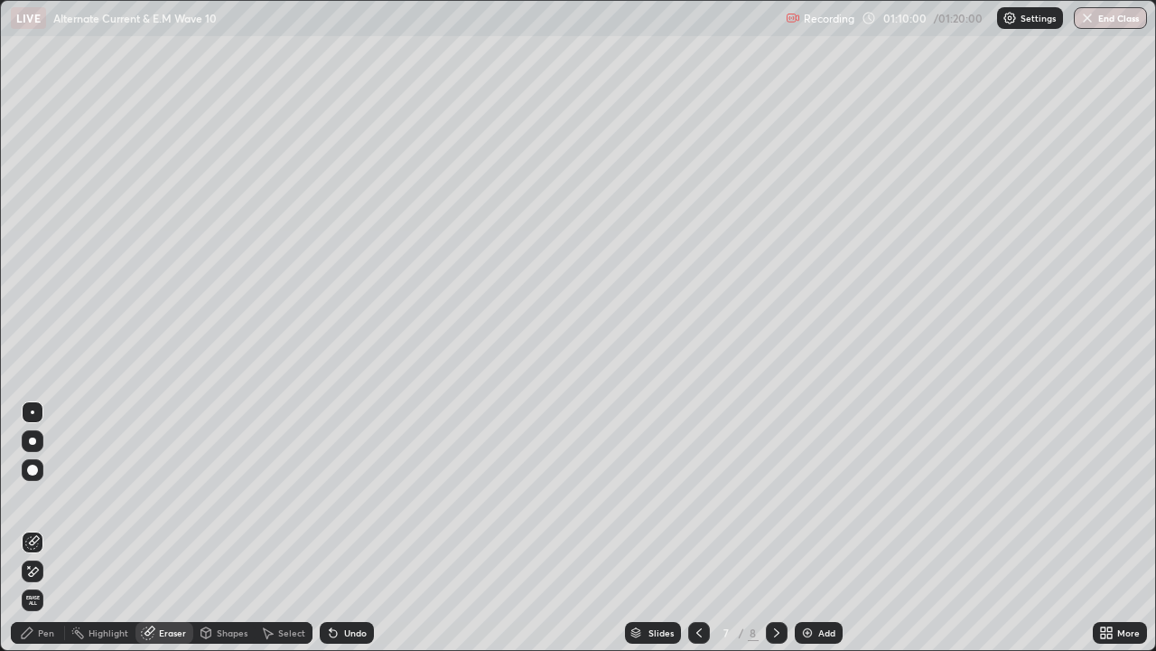
click at [773, 528] on div at bounding box center [777, 632] width 22 height 36
click at [775, 528] on icon at bounding box center [777, 632] width 14 height 14
click at [797, 528] on div "Add" at bounding box center [819, 633] width 48 height 22
click at [37, 528] on div "Pen" at bounding box center [38, 633] width 54 height 22
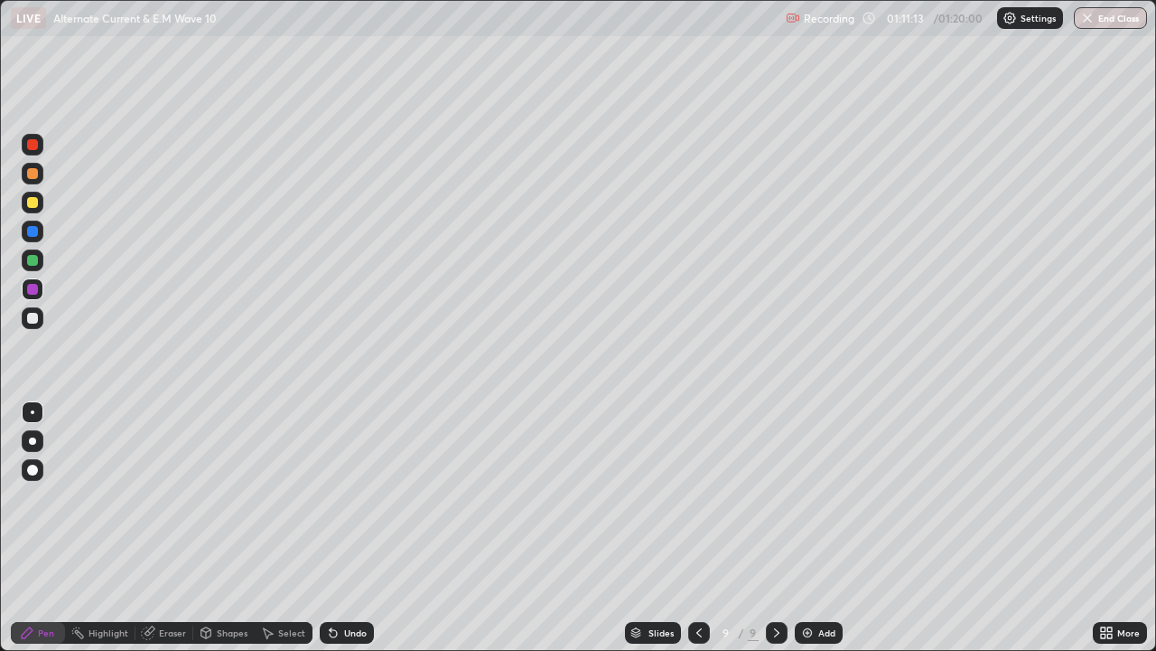
click at [30, 319] on div at bounding box center [32, 318] width 11 height 11
click at [351, 528] on div "Undo" at bounding box center [355, 632] width 23 height 9
click at [346, 528] on div "Undo" at bounding box center [355, 632] width 23 height 9
click at [351, 528] on div "Undo" at bounding box center [355, 632] width 23 height 9
click at [159, 528] on div "Eraser" at bounding box center [172, 632] width 27 height 9
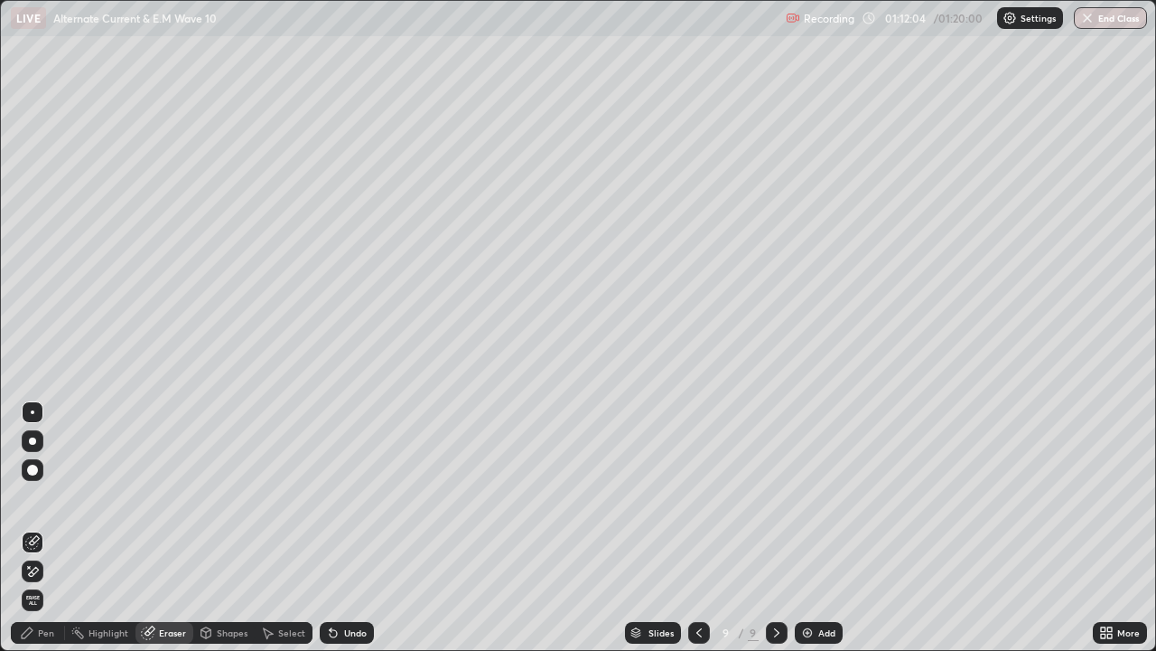
click at [52, 528] on div "Pen" at bounding box center [46, 632] width 16 height 9
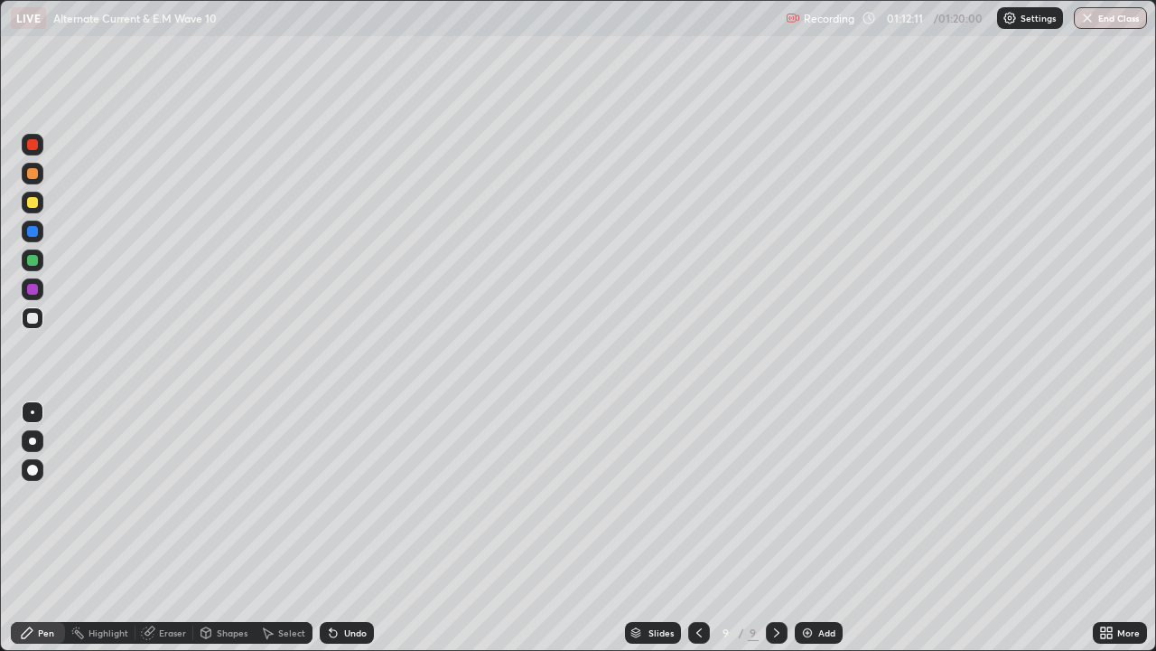
click at [29, 206] on div at bounding box center [32, 202] width 11 height 11
click at [30, 173] on div at bounding box center [32, 173] width 11 height 11
click at [33, 293] on div at bounding box center [32, 289] width 11 height 11
click at [351, 528] on div "Undo" at bounding box center [347, 633] width 54 height 22
click at [351, 528] on div "Undo" at bounding box center [355, 632] width 23 height 9
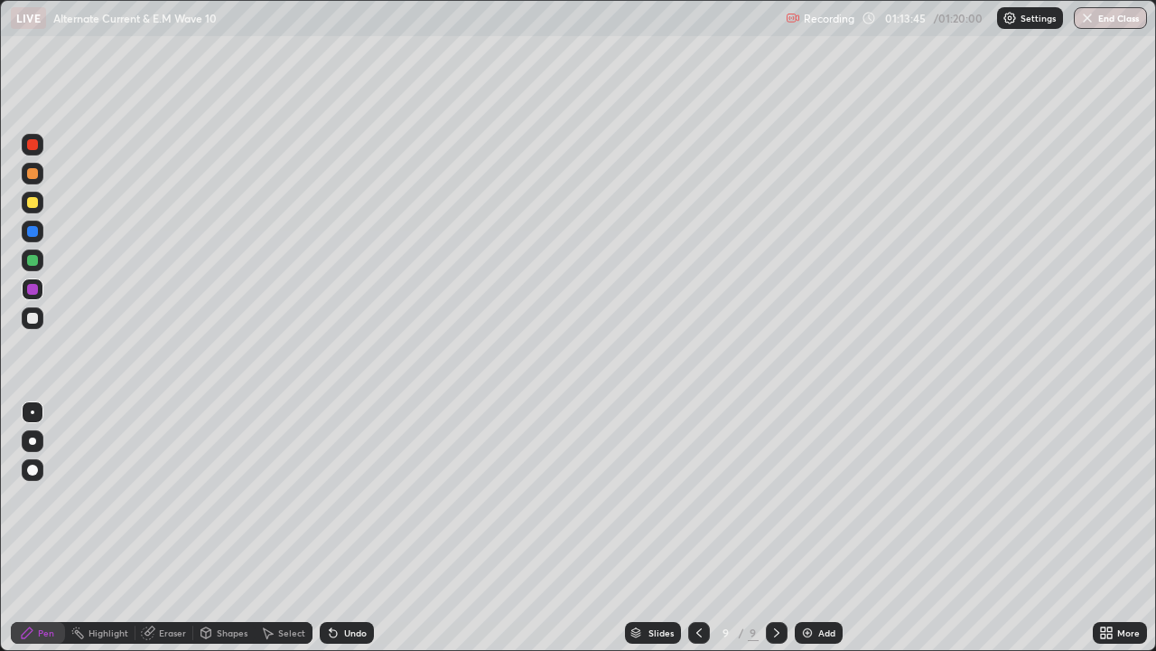
click at [351, 528] on div "Undo" at bounding box center [355, 632] width 23 height 9
click at [30, 320] on div at bounding box center [32, 318] width 11 height 11
click at [331, 528] on icon at bounding box center [333, 633] width 7 height 7
click at [354, 528] on div "Undo" at bounding box center [355, 632] width 23 height 9
click at [349, 528] on div "Undo" at bounding box center [355, 632] width 23 height 9
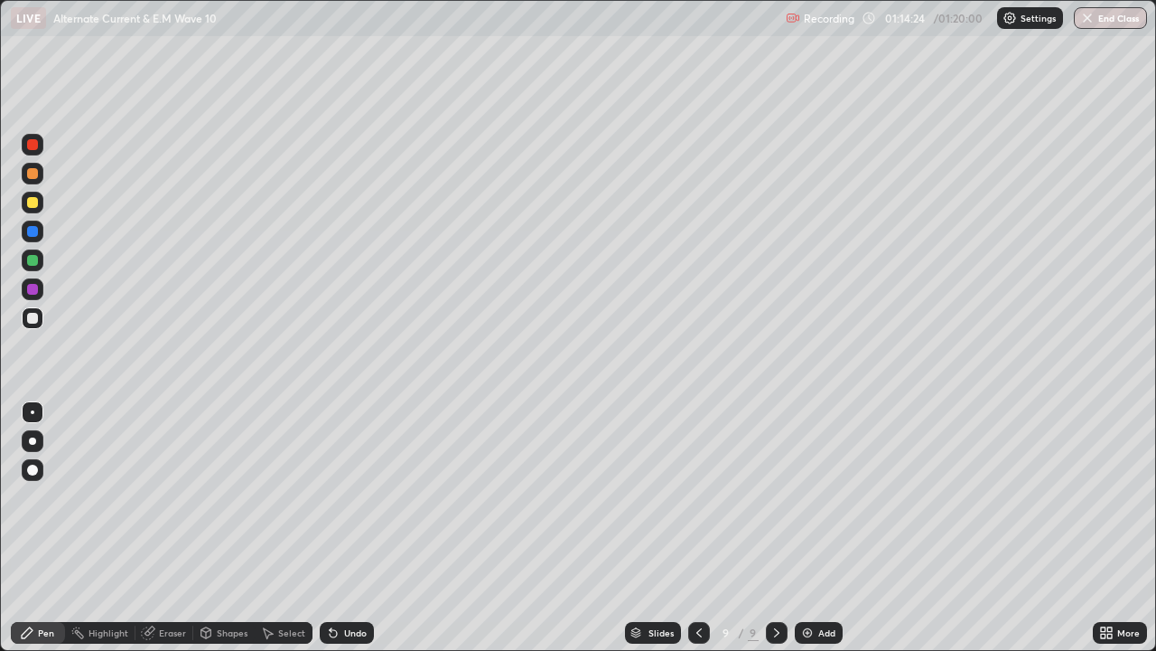
click at [352, 528] on div "Undo" at bounding box center [355, 632] width 23 height 9
click at [350, 528] on div "Undo" at bounding box center [355, 632] width 23 height 9
click at [347, 528] on div "Undo" at bounding box center [355, 632] width 23 height 9
click at [344, 528] on div "Undo" at bounding box center [355, 632] width 23 height 9
click at [348, 528] on div "Undo" at bounding box center [355, 632] width 23 height 9
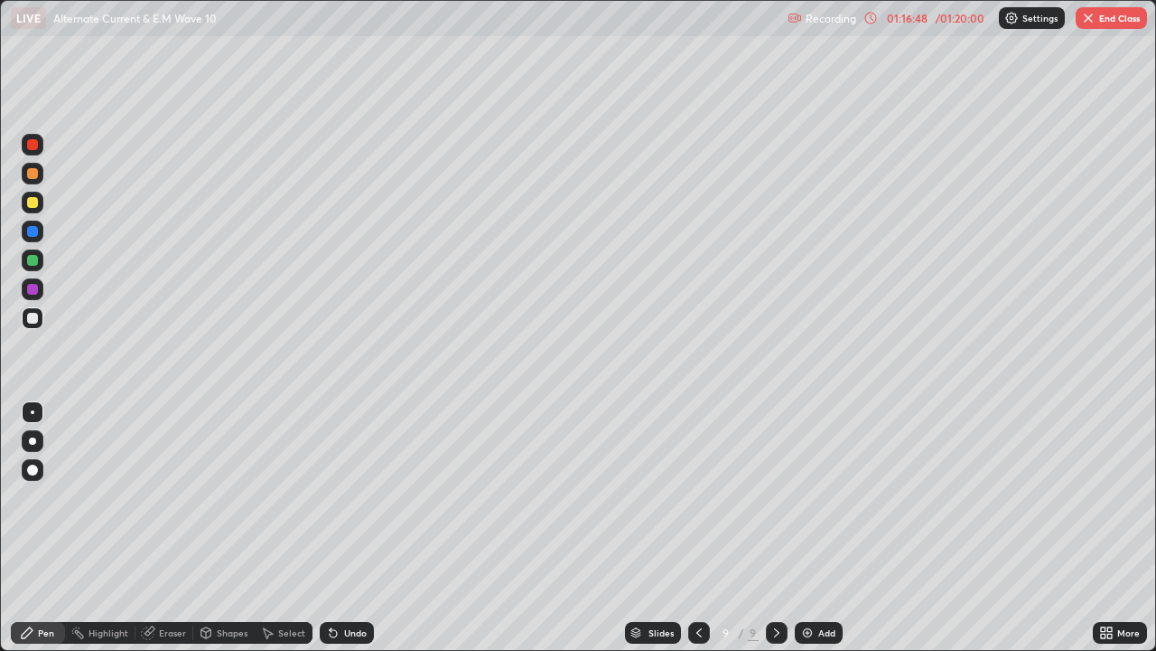
click at [35, 262] on div at bounding box center [32, 260] width 11 height 11
click at [225, 528] on div "Shapes" at bounding box center [232, 632] width 31 height 9
click at [31, 197] on div at bounding box center [32, 202] width 11 height 11
click at [50, 528] on div "Pen" at bounding box center [46, 632] width 16 height 9
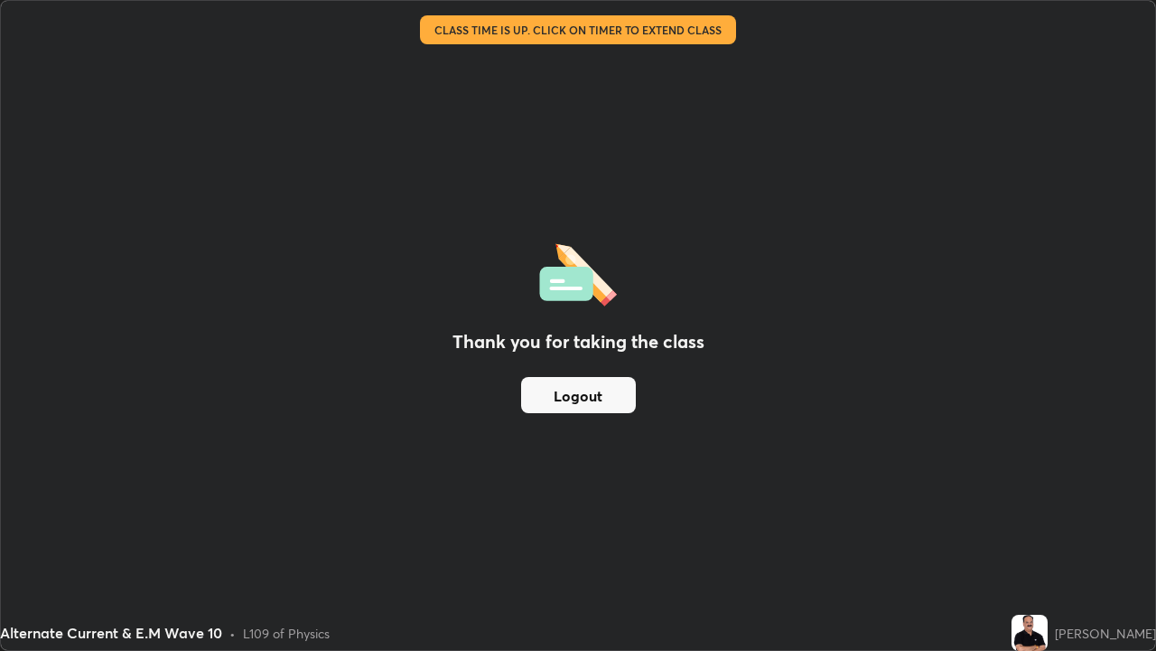
click at [622, 401] on button "Logout" at bounding box center [578, 395] width 115 height 36
click at [620, 396] on button "Logout" at bounding box center [578, 395] width 115 height 36
